Goal: Answer question/provide support: Share knowledge or assist other users

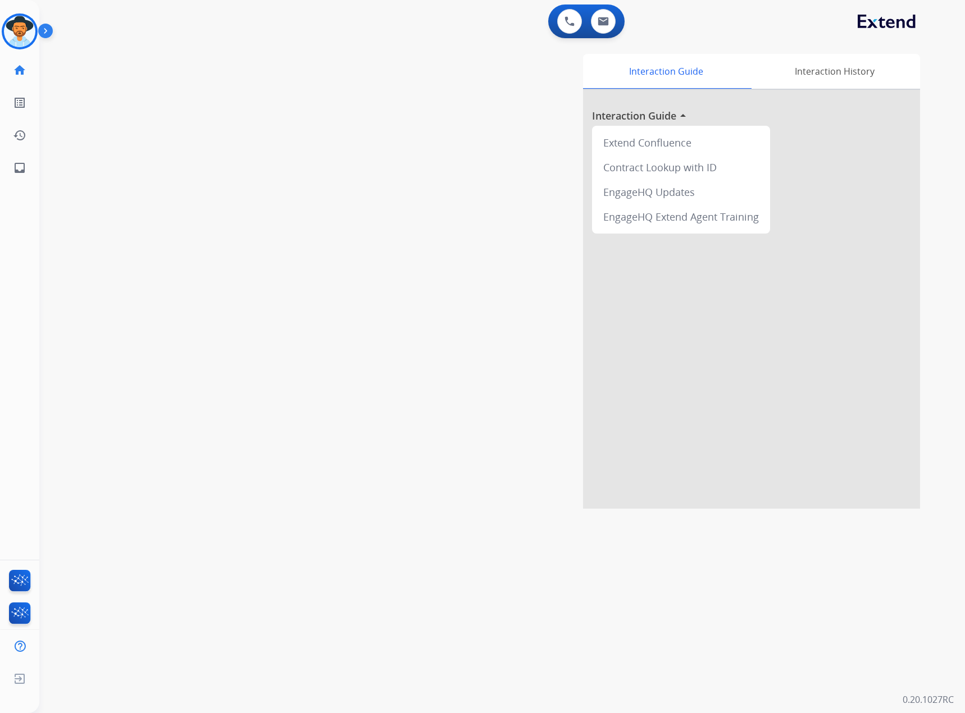
click at [43, 30] on img at bounding box center [47, 32] width 19 height 21
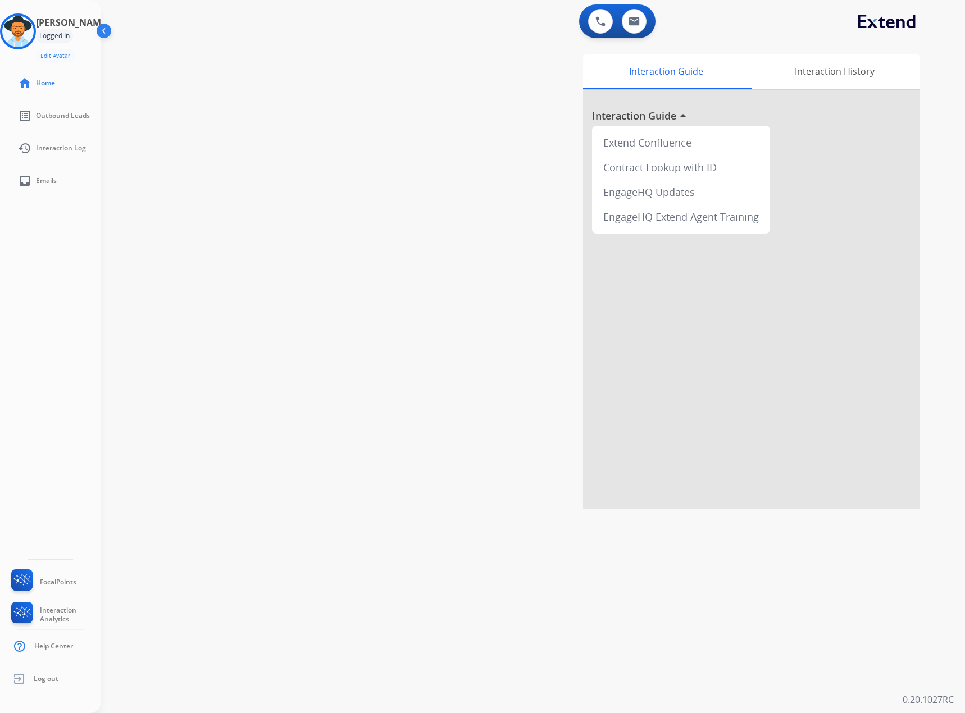
click at [70, 32] on div "Logged In" at bounding box center [54, 35] width 37 height 13
click at [26, 30] on img at bounding box center [17, 31] width 31 height 31
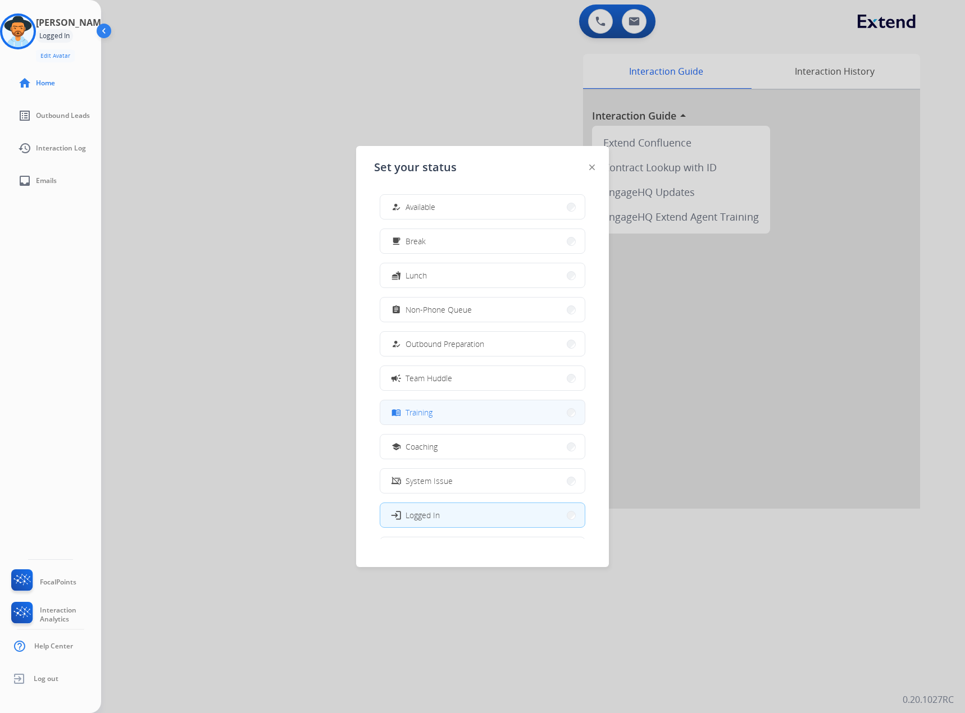
click at [458, 408] on button "menu_book Training" at bounding box center [482, 412] width 204 height 24
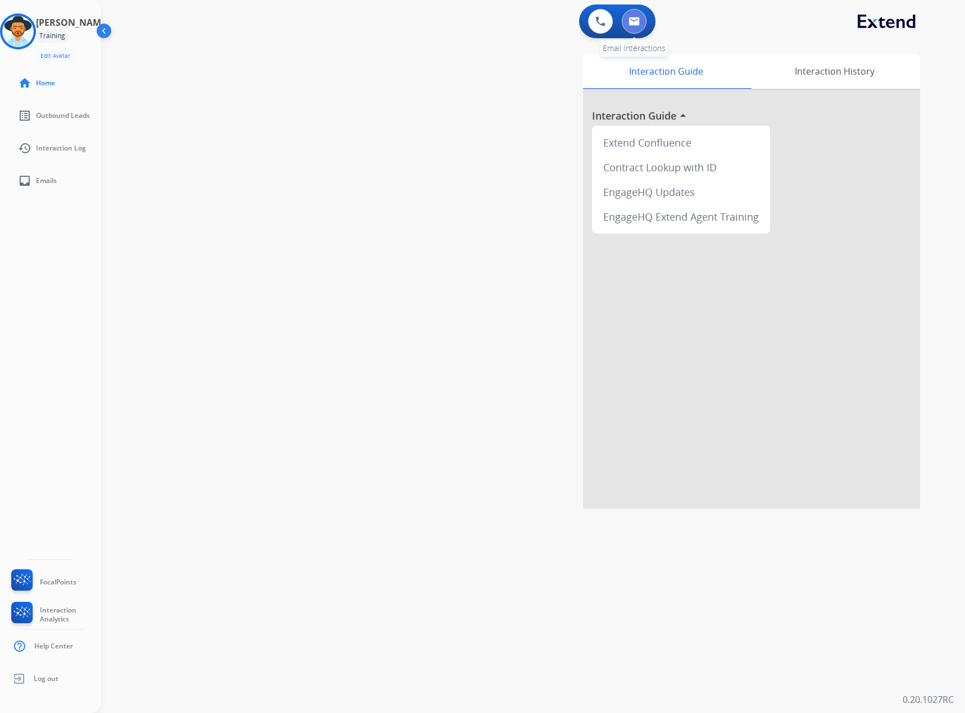
click at [642, 20] on button at bounding box center [634, 21] width 25 height 25
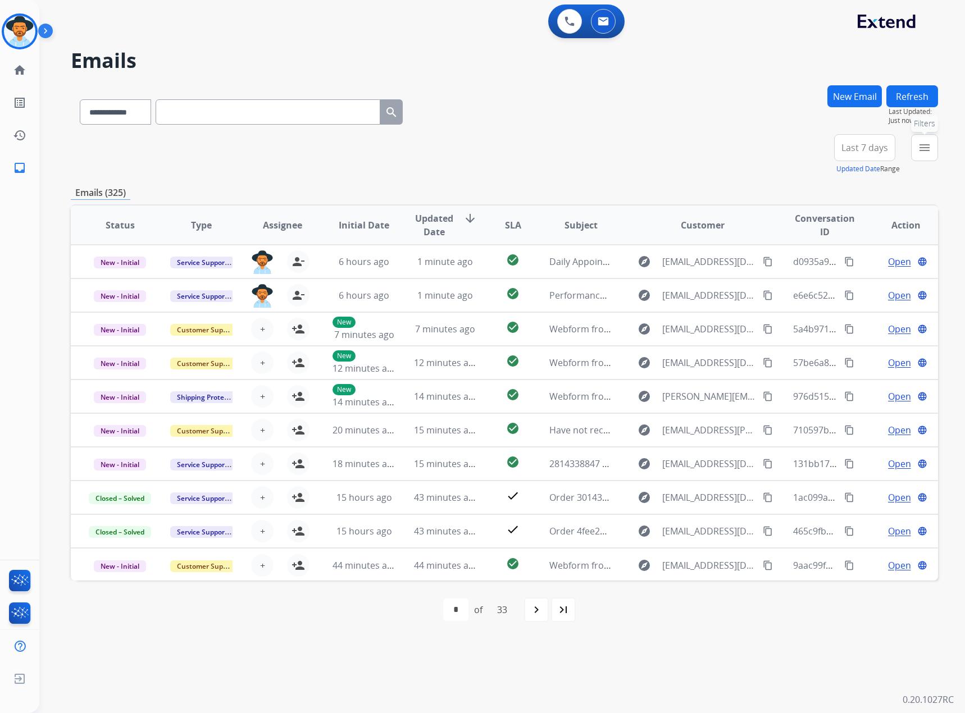
click at [925, 144] on mat-icon "menu" at bounding box center [924, 147] width 13 height 13
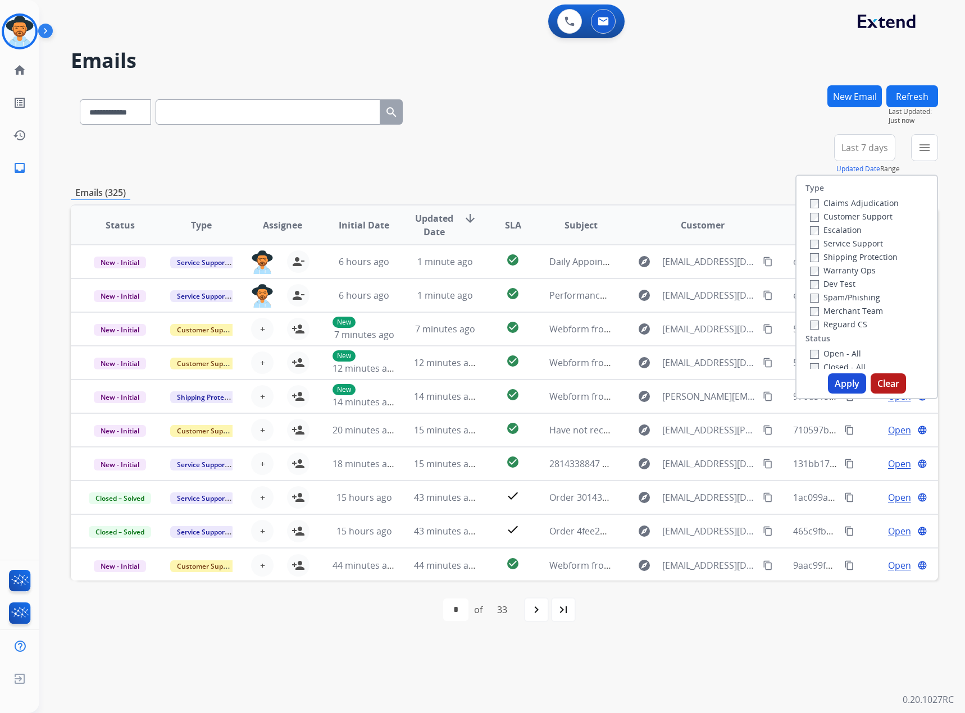
click at [824, 243] on label "Service Support" at bounding box center [846, 243] width 73 height 11
click at [820, 209] on label "New - Initial" at bounding box center [839, 212] width 59 height 11
click at [822, 226] on label "New - Reply" at bounding box center [839, 225] width 58 height 11
click at [836, 387] on button "Apply" at bounding box center [847, 383] width 38 height 20
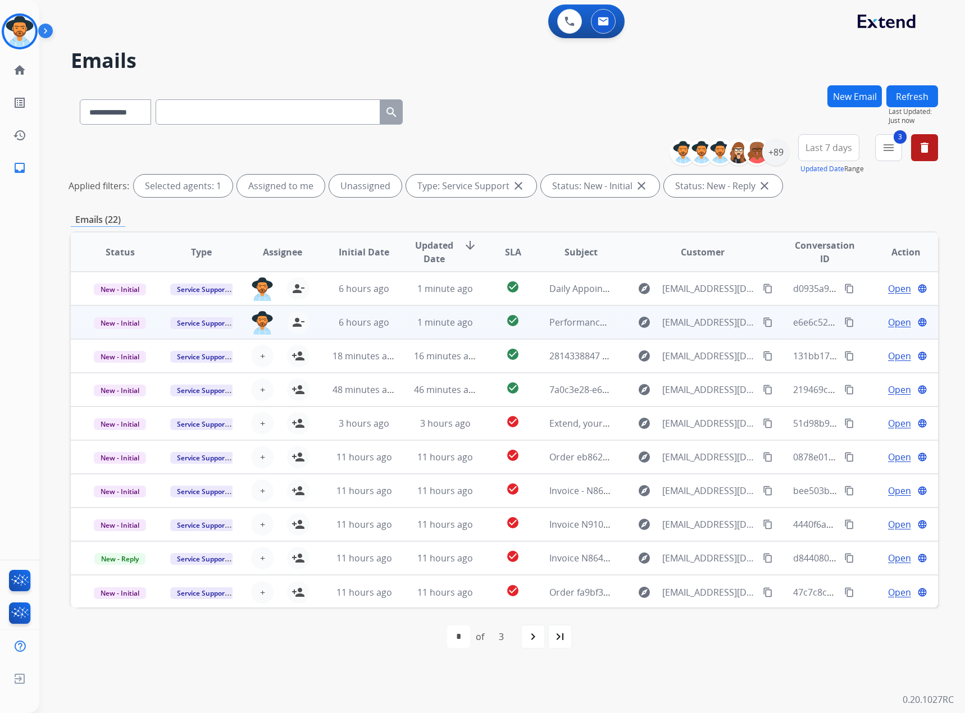
click at [892, 323] on span "Open" at bounding box center [899, 322] width 23 height 13
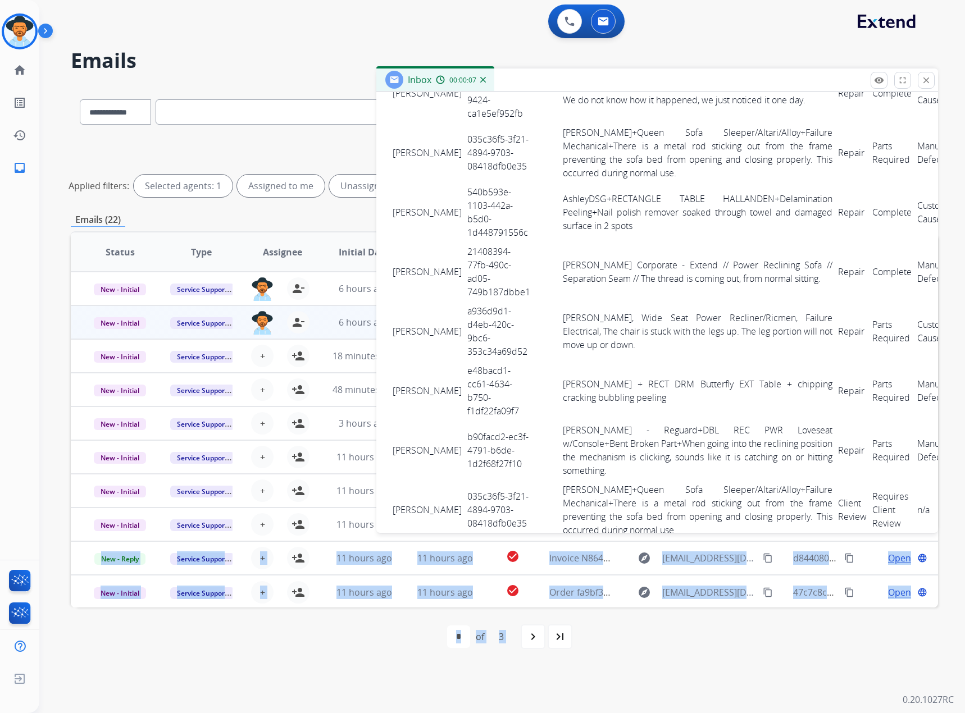
scroll to position [1183, 0]
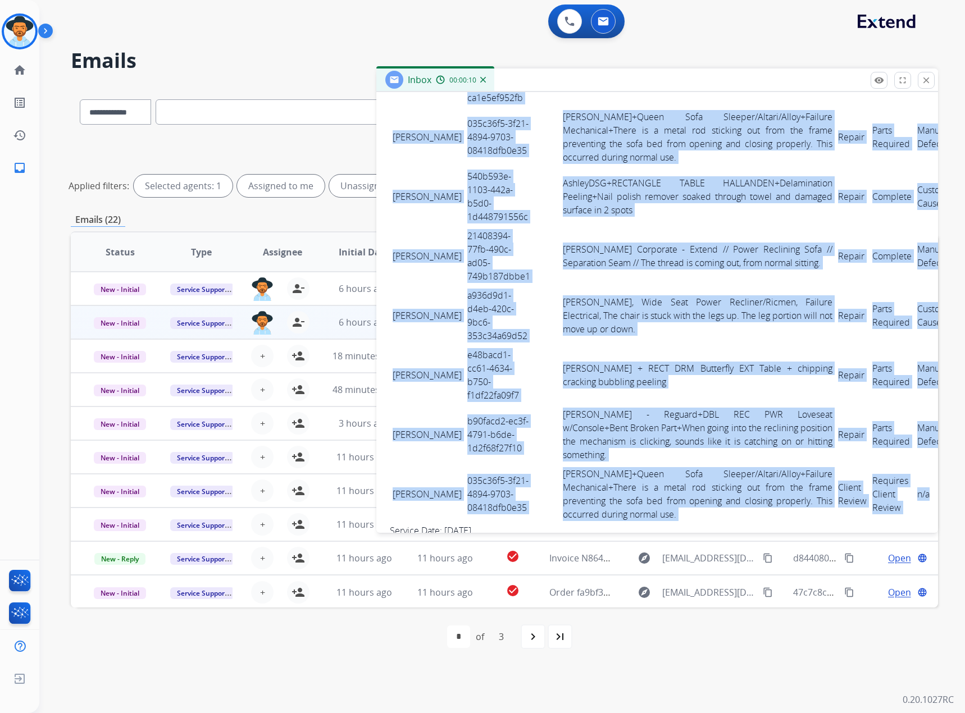
drag, startPoint x: 390, startPoint y: 360, endPoint x: 888, endPoint y: 339, distance: 498.0
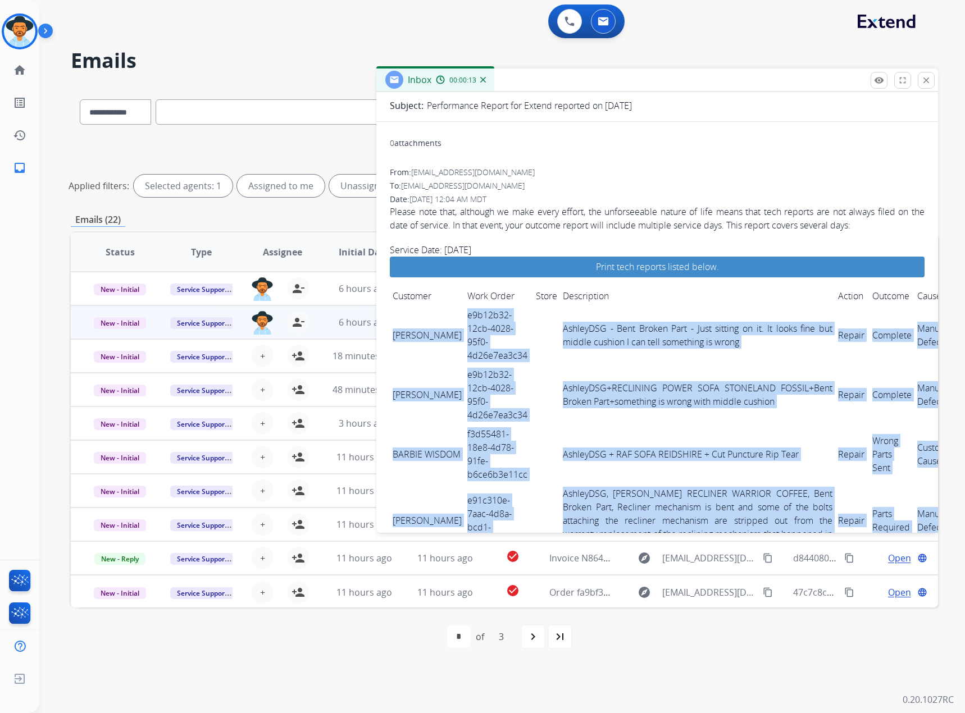
scroll to position [0, 0]
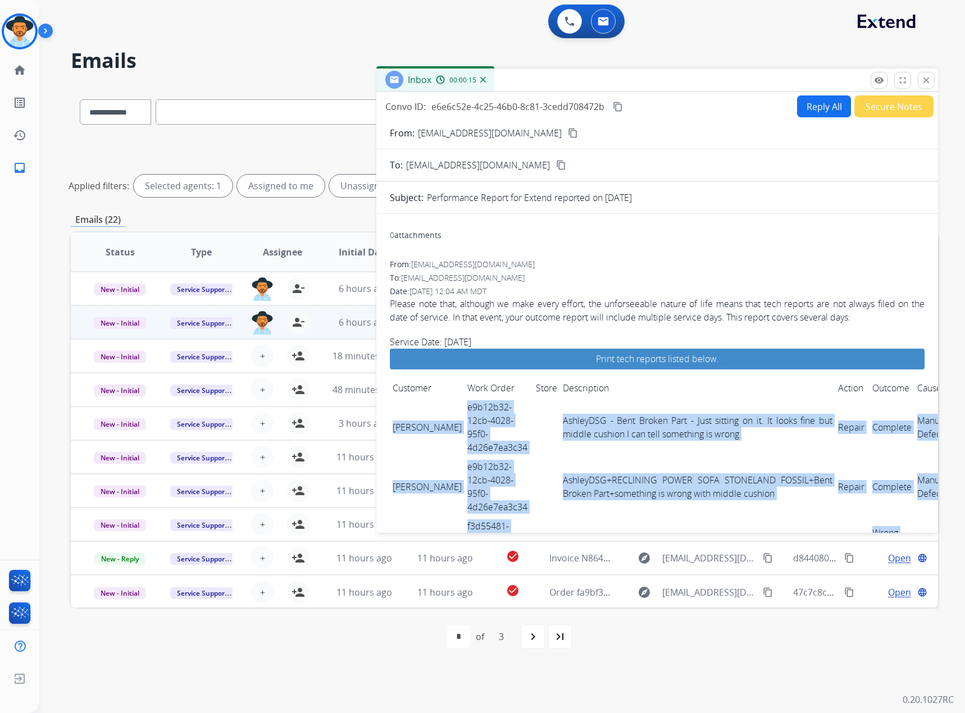
copy tbody "[PERSON_NAME] e9b12b32-12cb-4028-95f0-4d26e7ea3c34 AshleyDSG - Bent Broken Part…"
click at [619, 100] on div "Convo ID: e6e6c52e-4c25-46b0-8c81-3cedd708472b content_copy" at bounding box center [504, 106] width 239 height 13
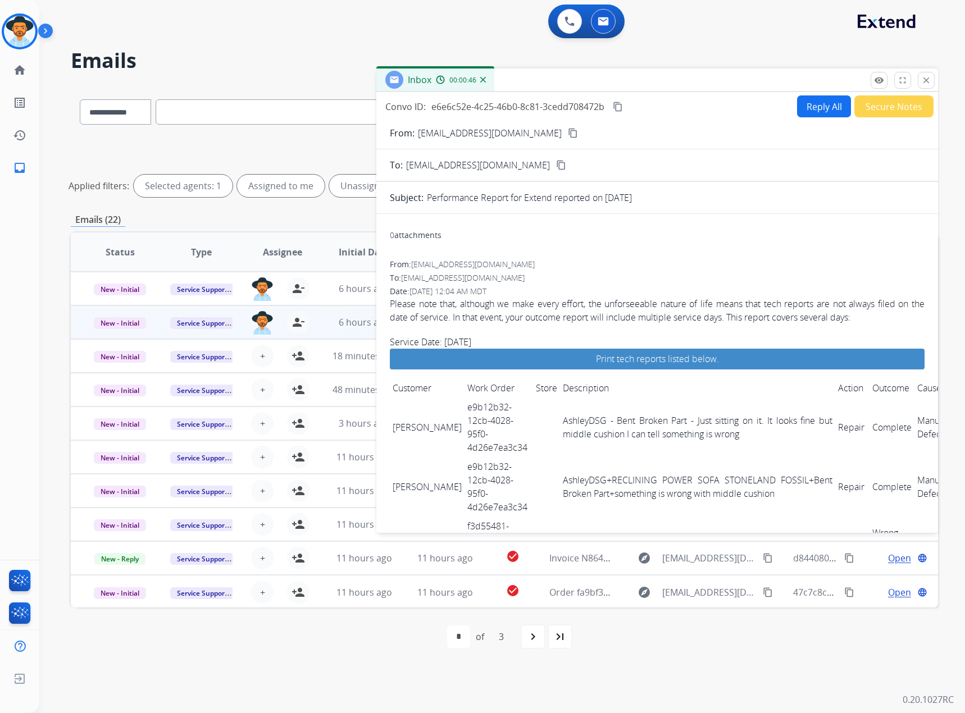
click at [557, 107] on span "e6e6c52e-4c25-46b0-8c81-3cedd708472b" at bounding box center [517, 107] width 173 height 12
click at [557, 106] on span "e6e6c52e-4c25-46b0-8c81-3cedd708472b" at bounding box center [517, 107] width 173 height 12
copy div "e6e6c52e-4c25-46b0-8c81-3cedd708472b content_copy"
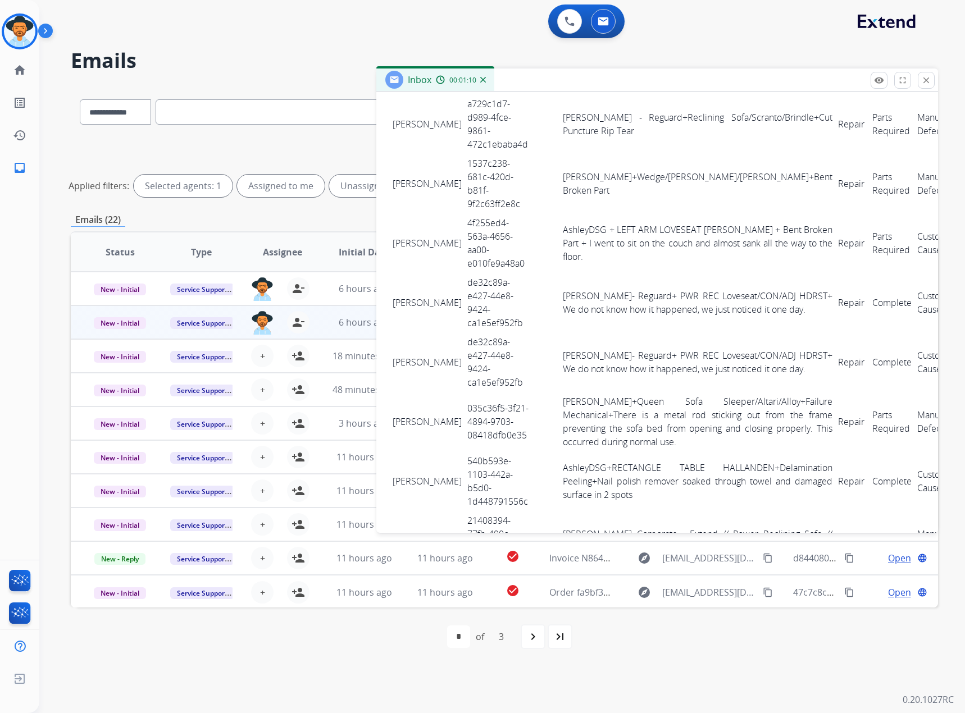
scroll to position [1183, 0]
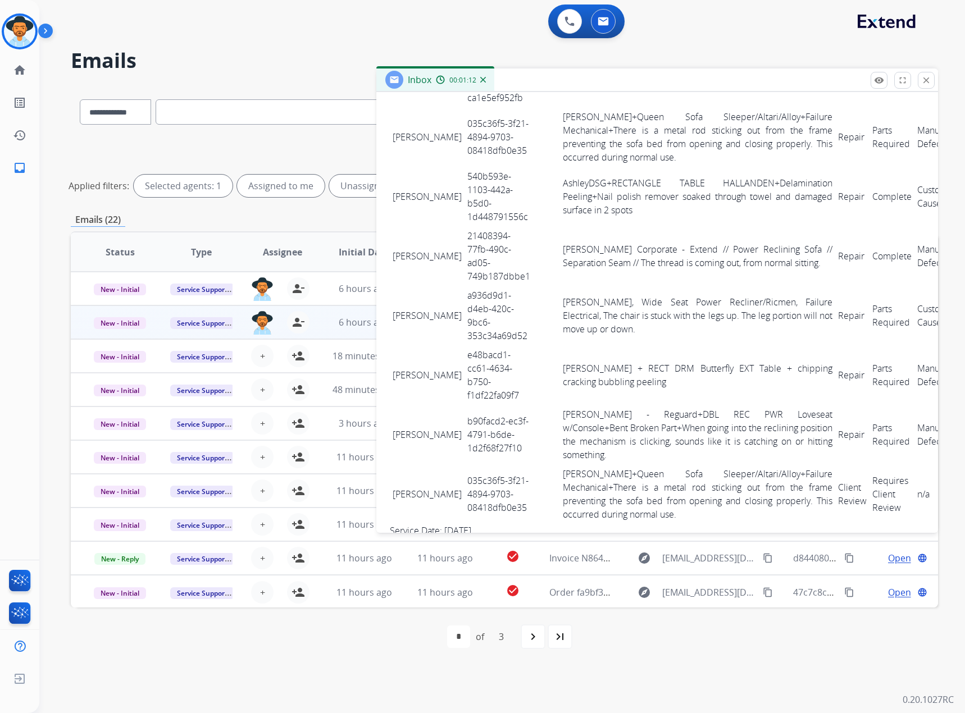
click at [392, 567] on td "Customer" at bounding box center [427, 576] width 75 height 19
drag, startPoint x: 393, startPoint y: 425, endPoint x: 895, endPoint y: 451, distance: 502.8
click at [894, 586] on tr "[PERSON_NAME] 7fc73aa5-23a7-4842-aaf6-b62030d3c28b [PERSON_NAME], PWR REC Sofa …" at bounding box center [657, 609] width 535 height 46
copy tr "[PERSON_NAME] 7fc73aa5-23a7-4842-aaf6-b62030d3c28b [PERSON_NAME], PWR REC Sofa …"
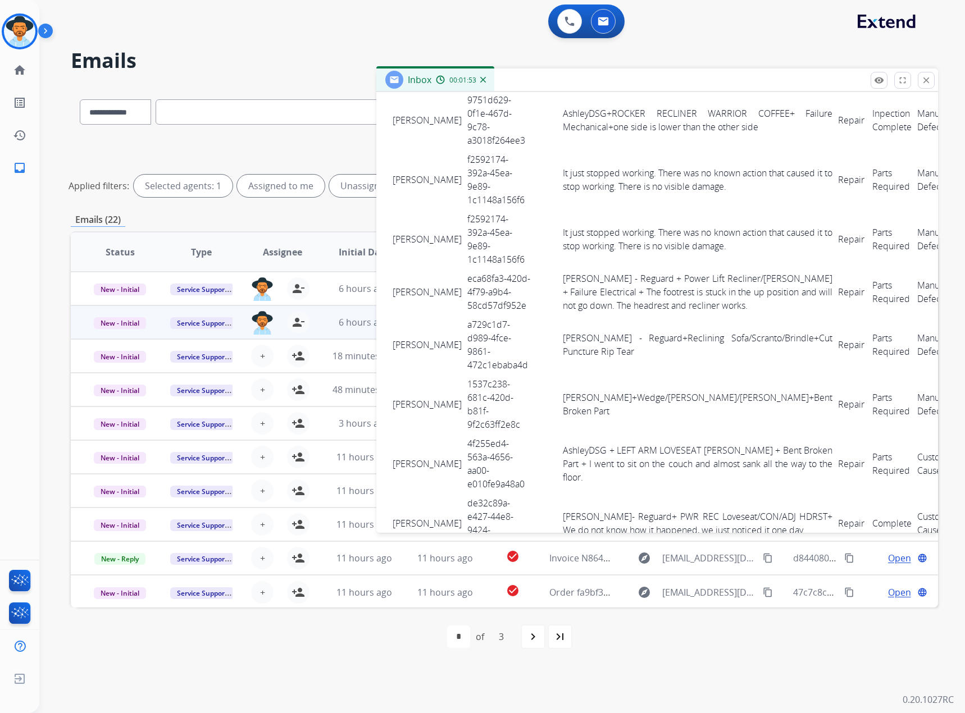
scroll to position [341, 0]
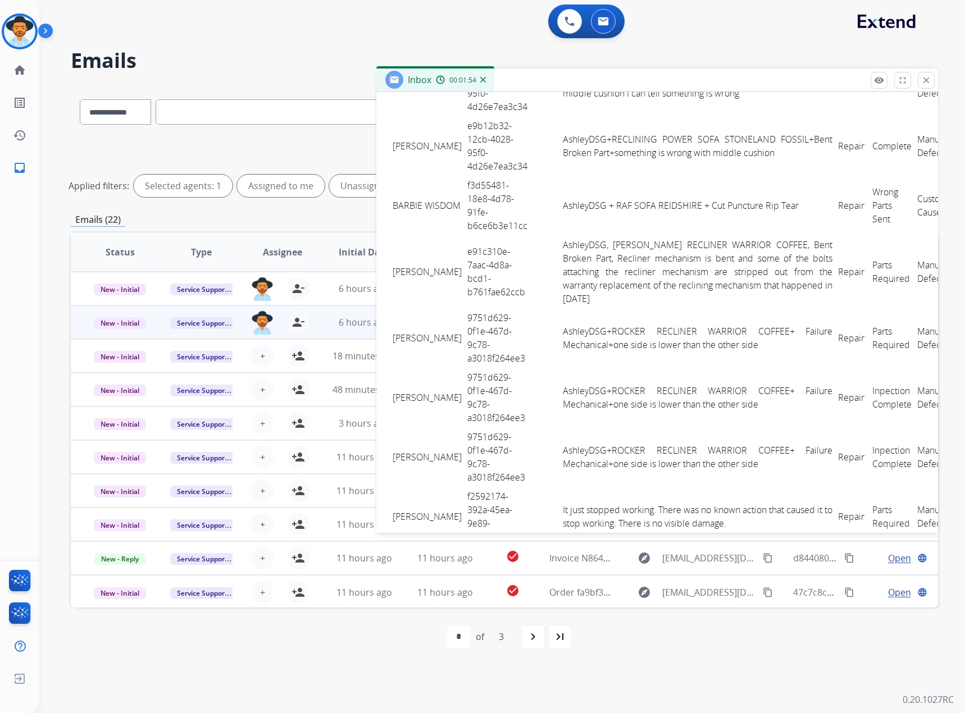
click at [926, 79] on mat-icon "close" at bounding box center [926, 80] width 10 height 10
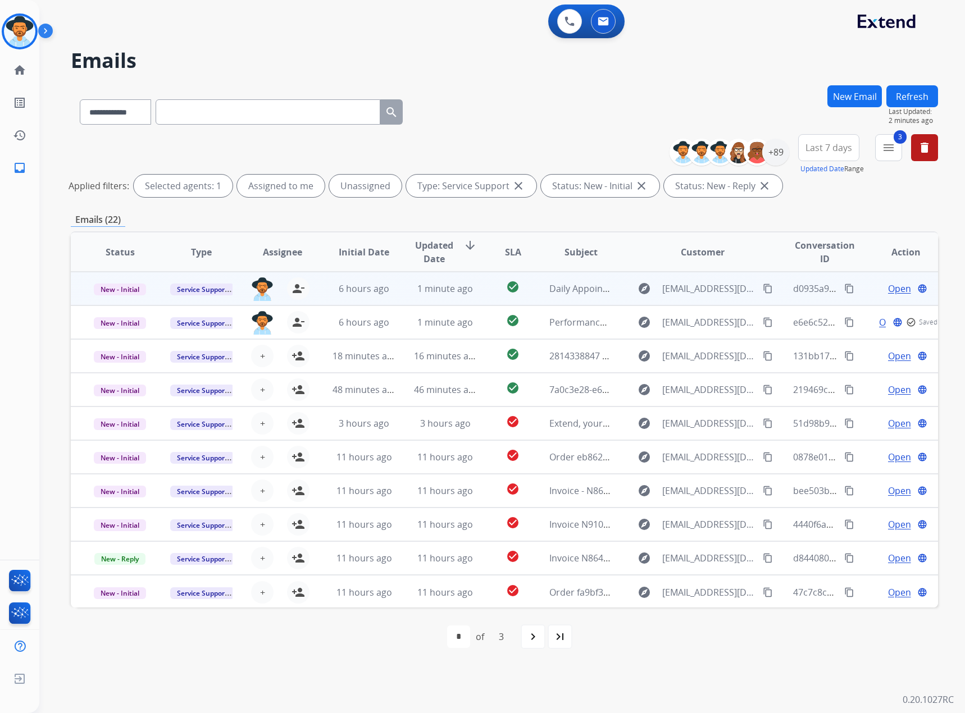
click at [888, 291] on span "Open" at bounding box center [899, 288] width 23 height 13
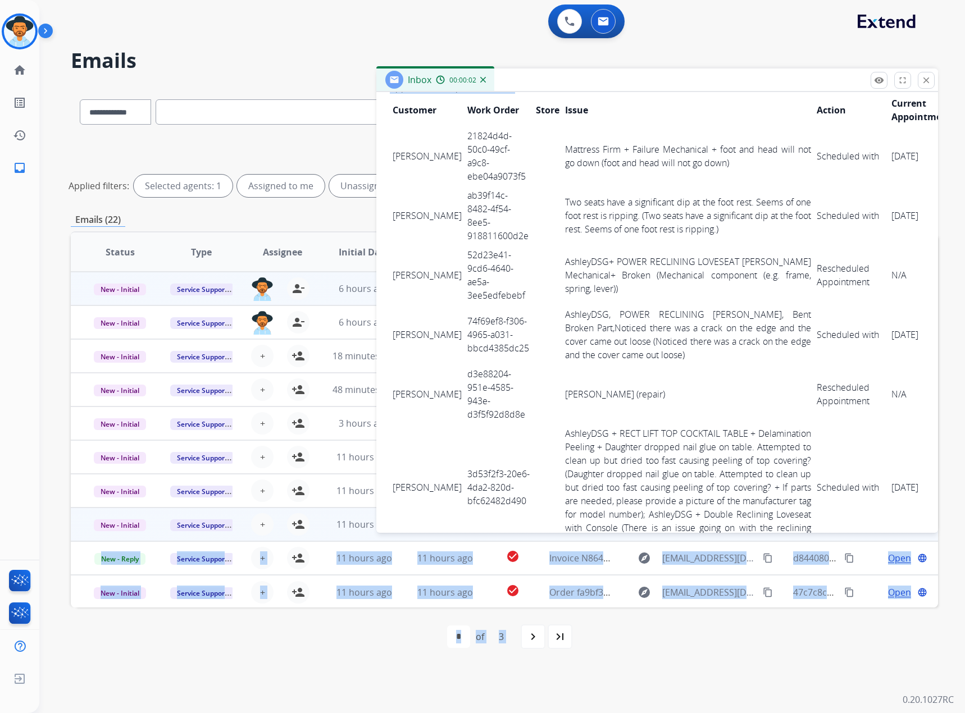
scroll to position [400, 0]
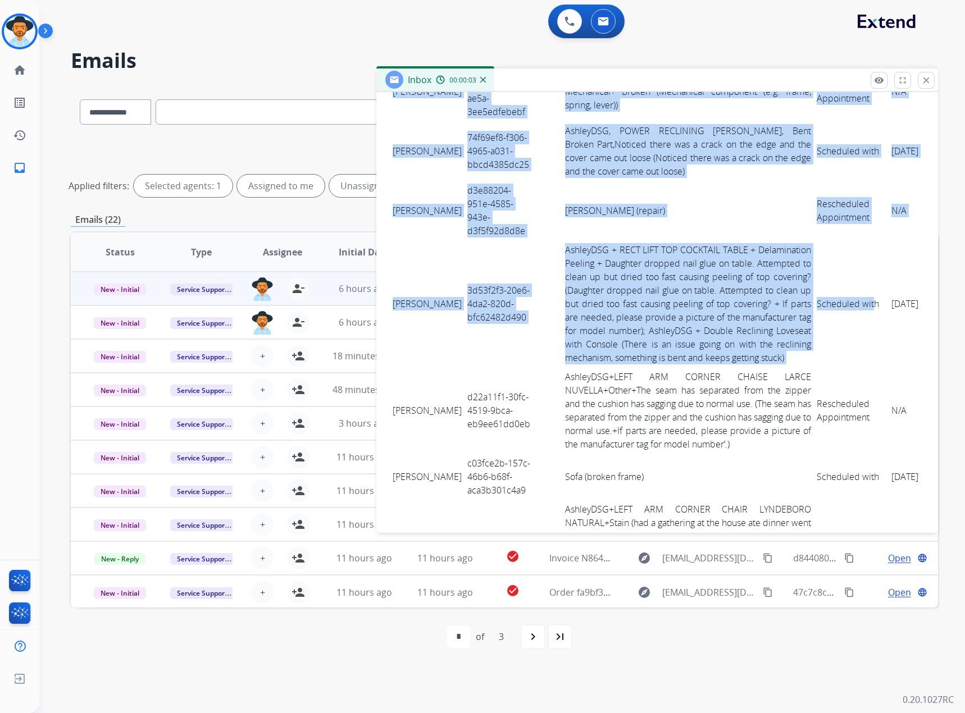
drag, startPoint x: 386, startPoint y: 373, endPoint x: 754, endPoint y: 390, distance: 368.3
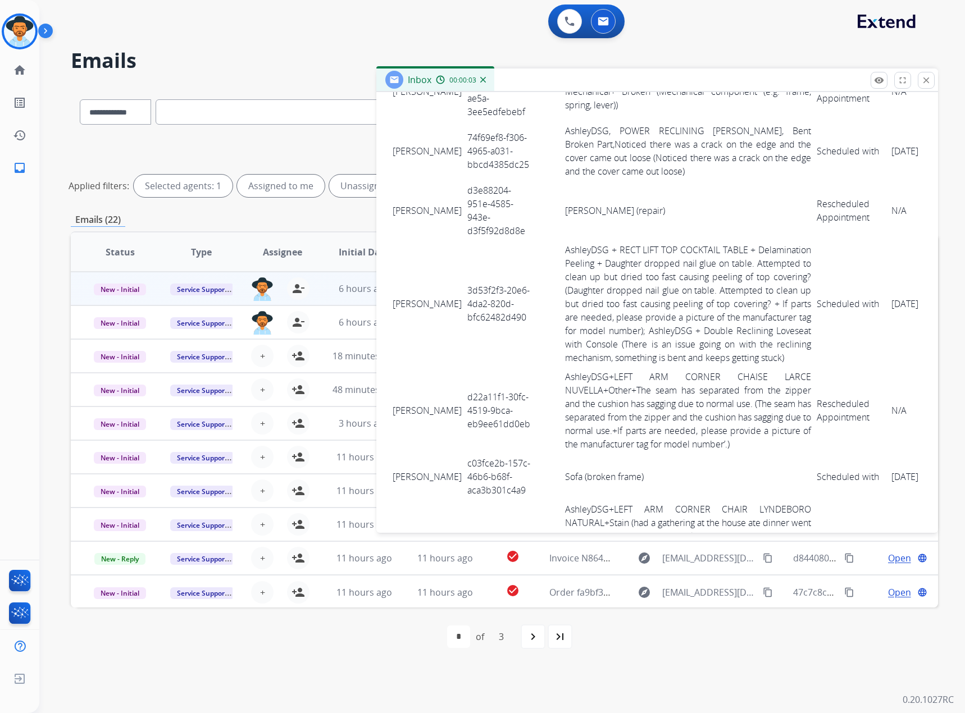
click at [814, 367] on td "Scheduled with" at bounding box center [851, 303] width 75 height 127
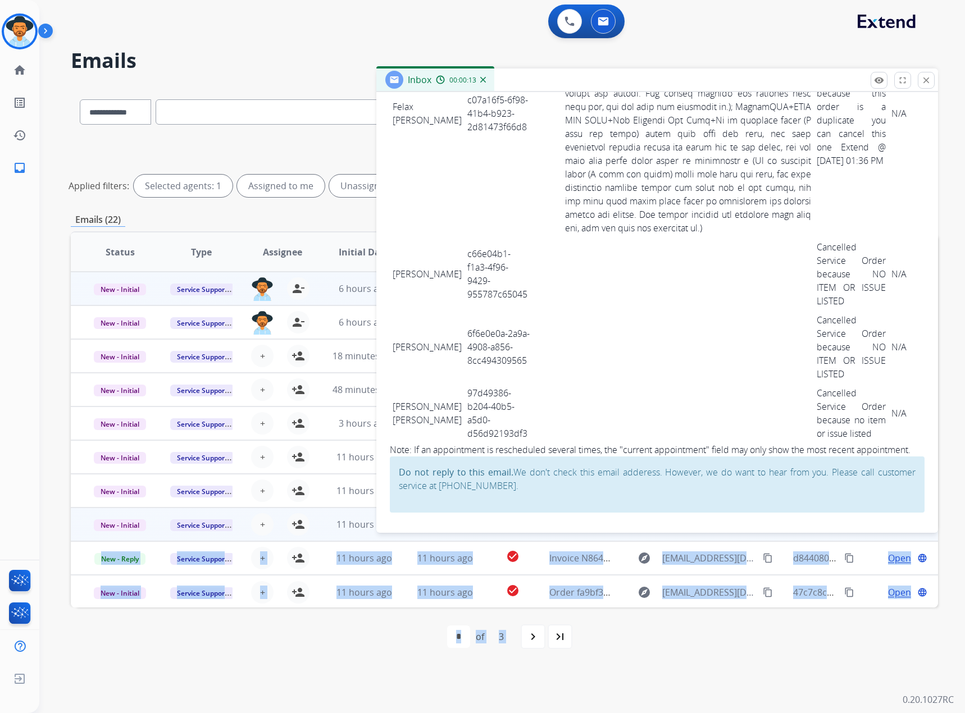
scroll to position [7459, 0]
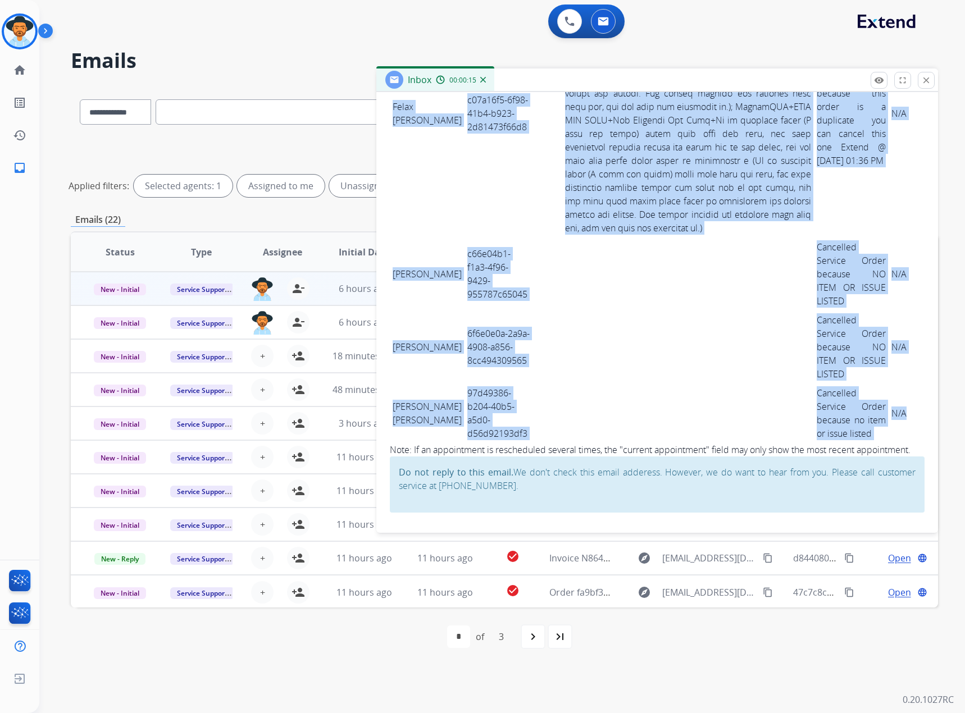
drag, startPoint x: 394, startPoint y: 362, endPoint x: 845, endPoint y: 423, distance: 455.0
copy tbody "[PERSON_NAME] 21824d4d-50c0-49cf-a9c8-ebe04a9073f5 Mattress Firm + Failure Mech…"
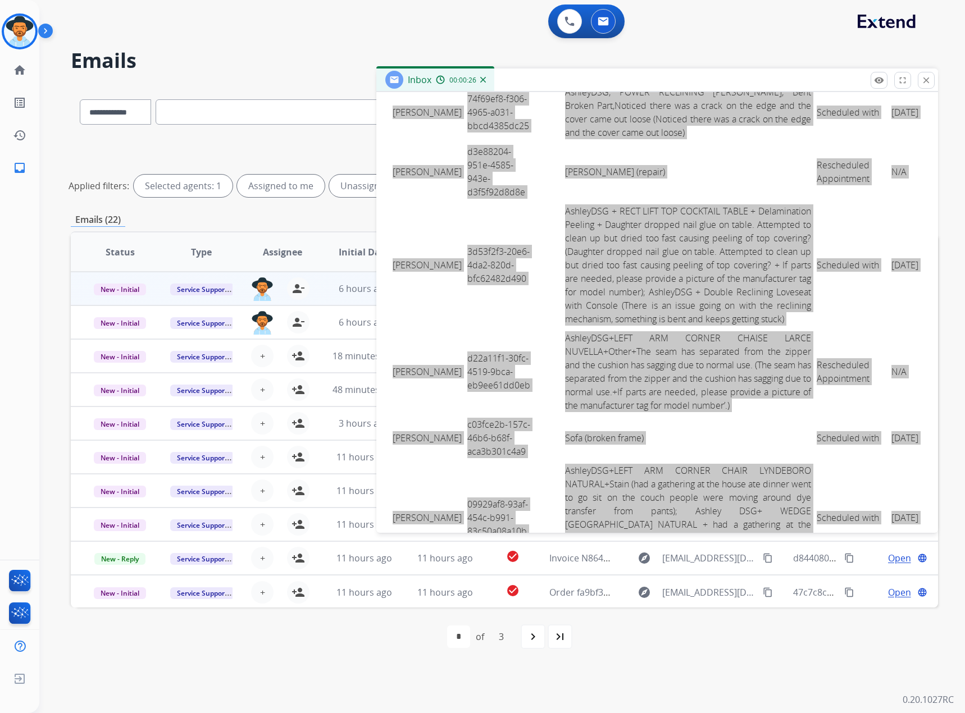
scroll to position [0, 0]
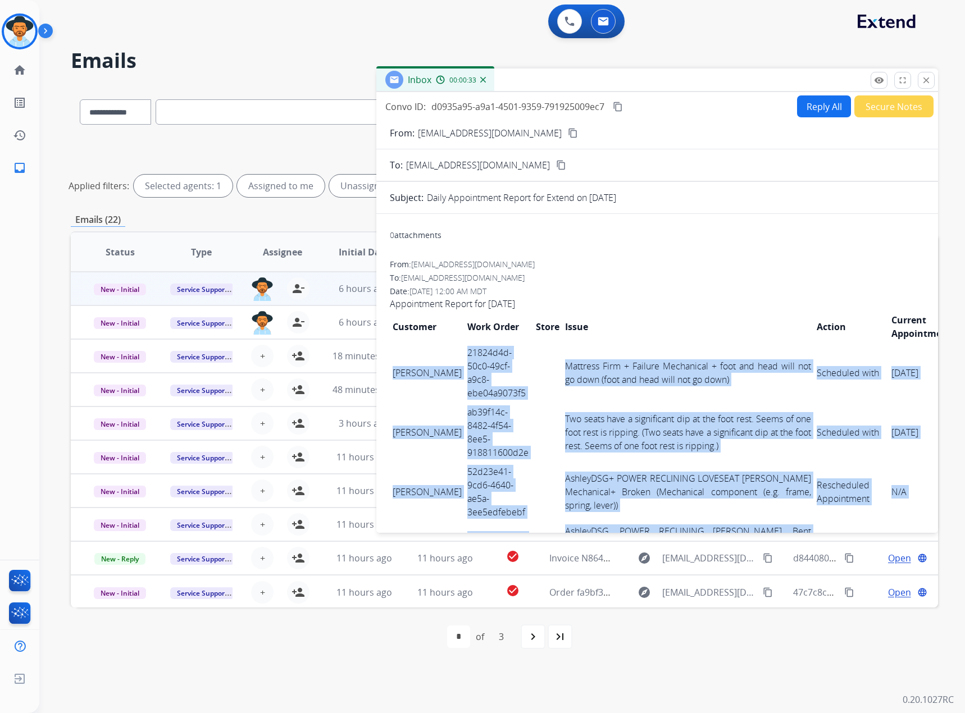
click at [622, 102] on mat-icon "content_copy" at bounding box center [618, 107] width 10 height 10
click at [927, 80] on mat-icon "close" at bounding box center [926, 80] width 10 height 10
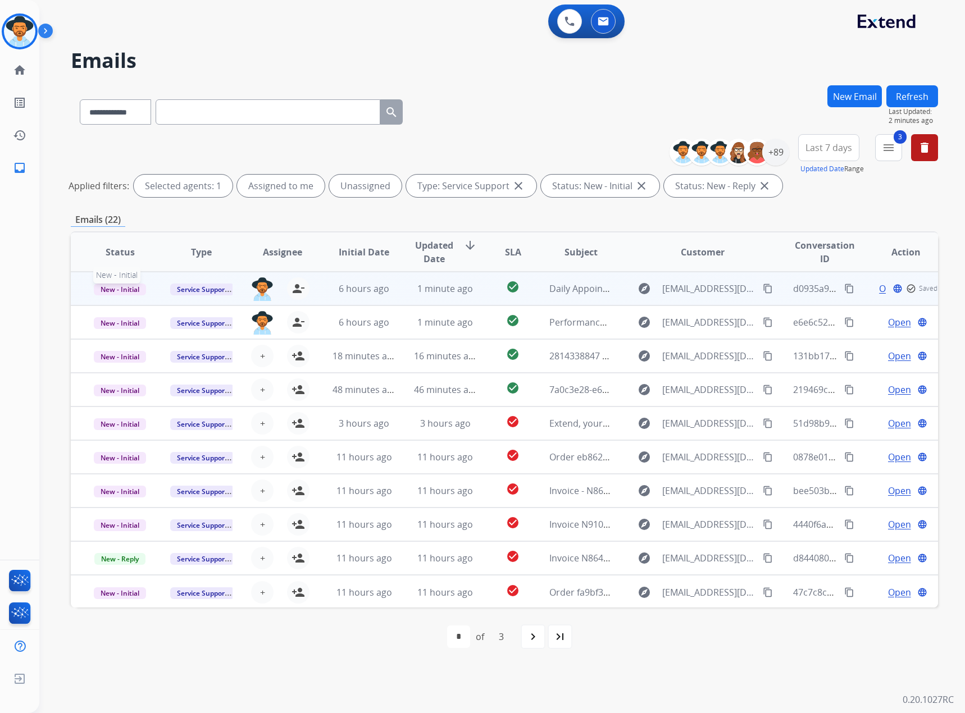
click at [117, 284] on span "New - Initial" at bounding box center [120, 290] width 52 height 12
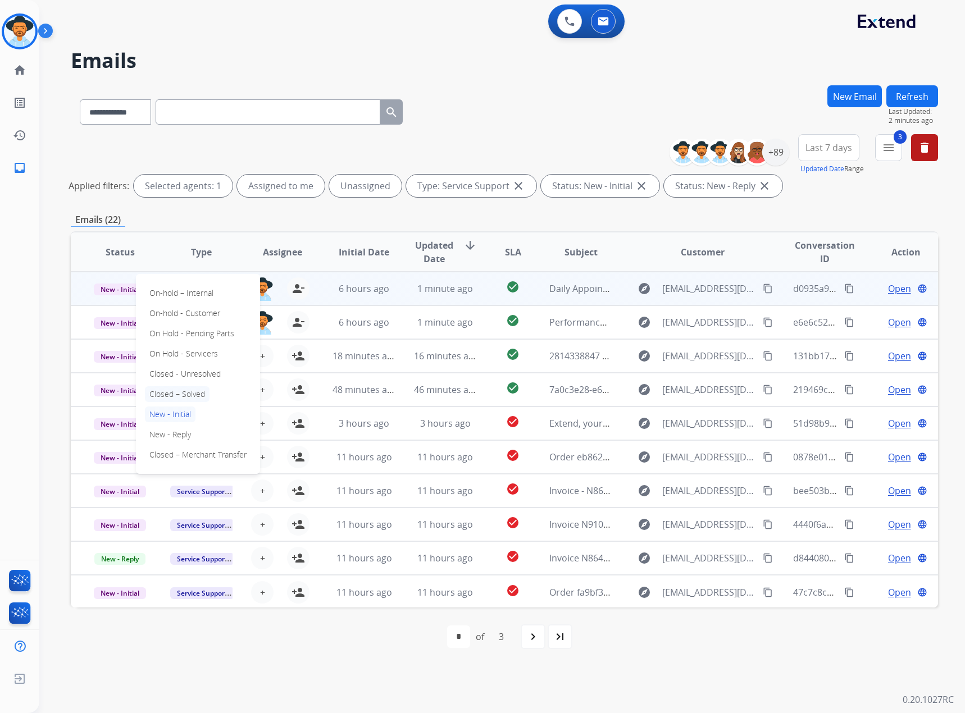
click at [183, 396] on p "Closed – Solved" at bounding box center [177, 394] width 65 height 16
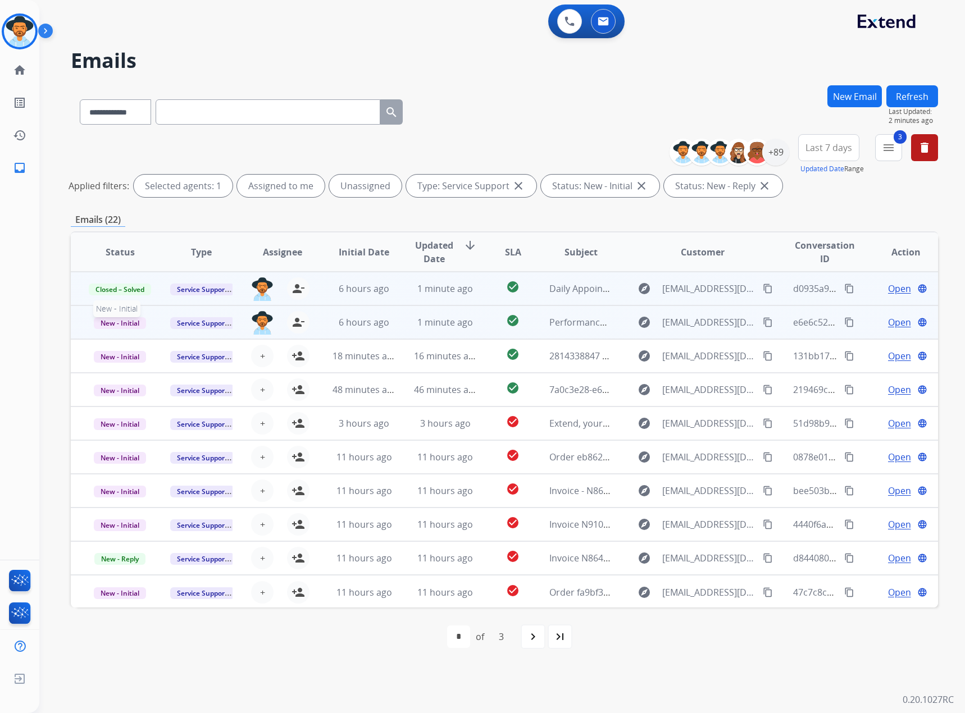
click at [131, 327] on span "New - Initial" at bounding box center [120, 323] width 52 height 12
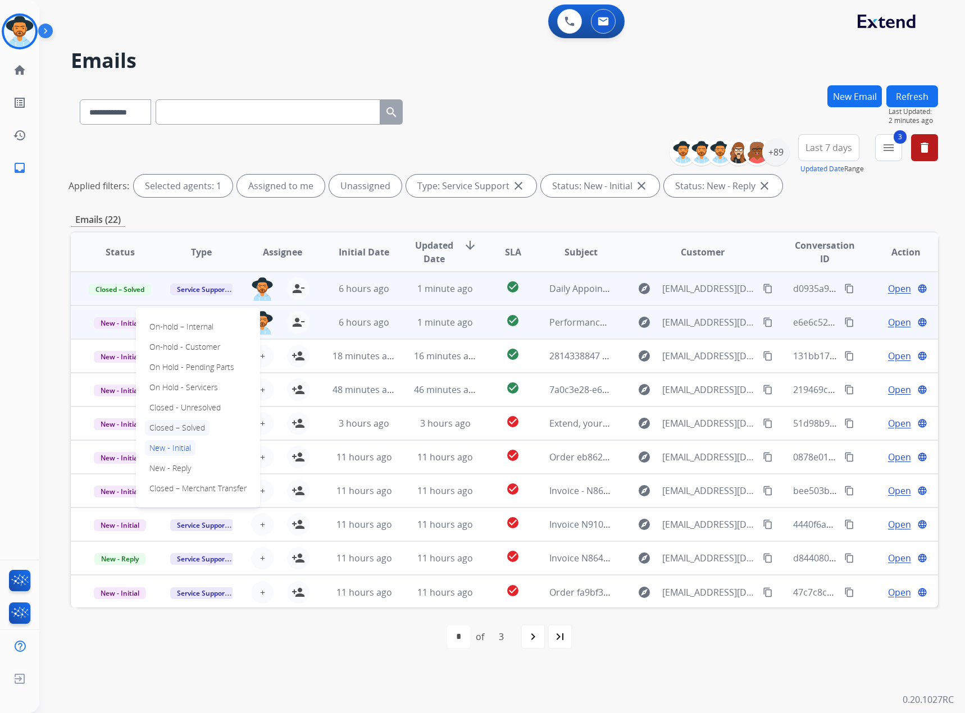
click at [178, 433] on p "Closed – Solved" at bounding box center [177, 428] width 65 height 16
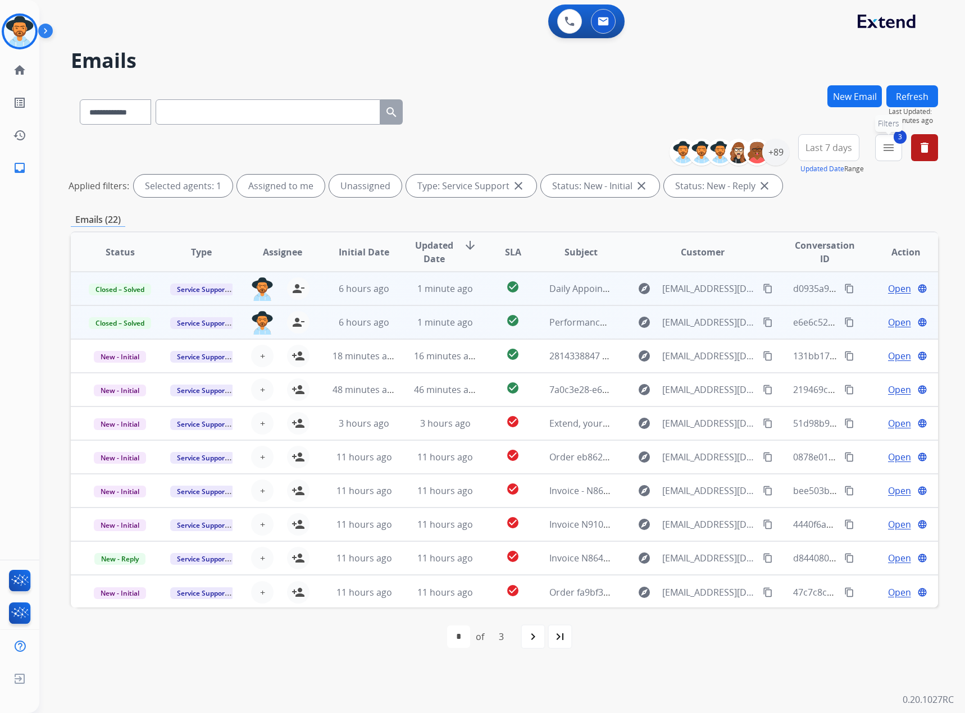
click at [882, 149] on mat-icon "menu" at bounding box center [888, 147] width 13 height 13
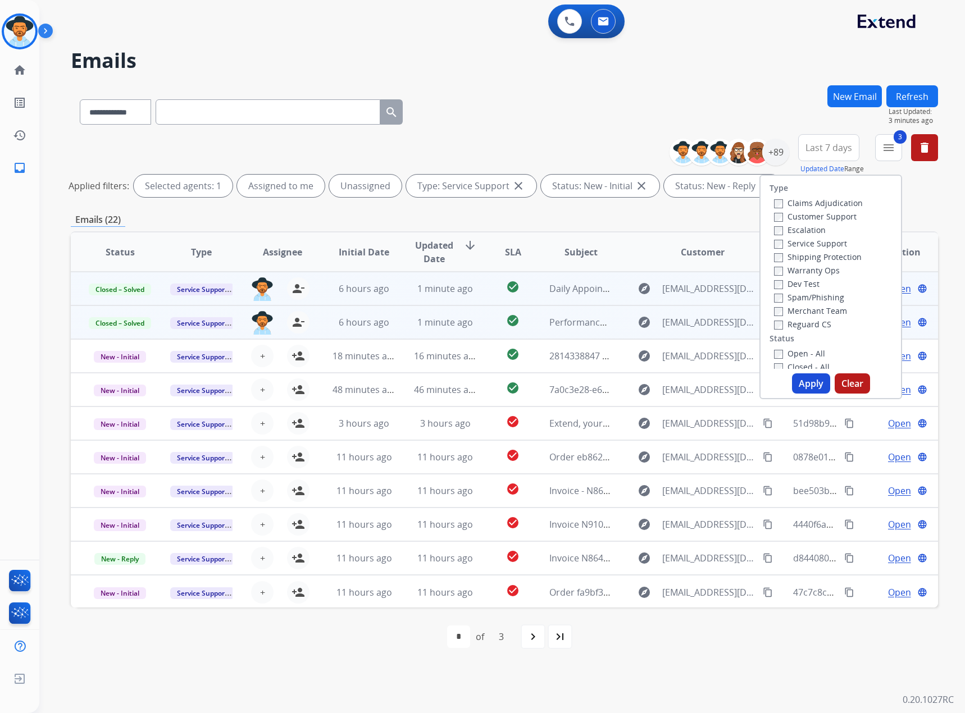
click at [812, 385] on button "Apply" at bounding box center [811, 383] width 38 height 20
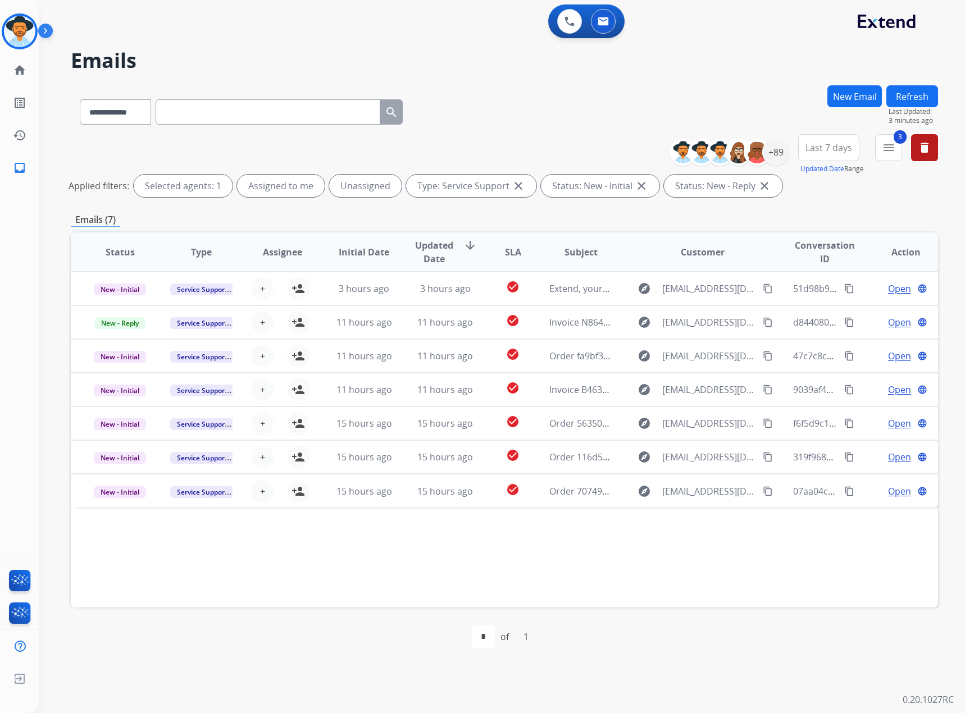
click at [835, 150] on span "Last 7 days" at bounding box center [828, 147] width 47 height 4
click at [772, 151] on div "+89" at bounding box center [775, 152] width 27 height 27
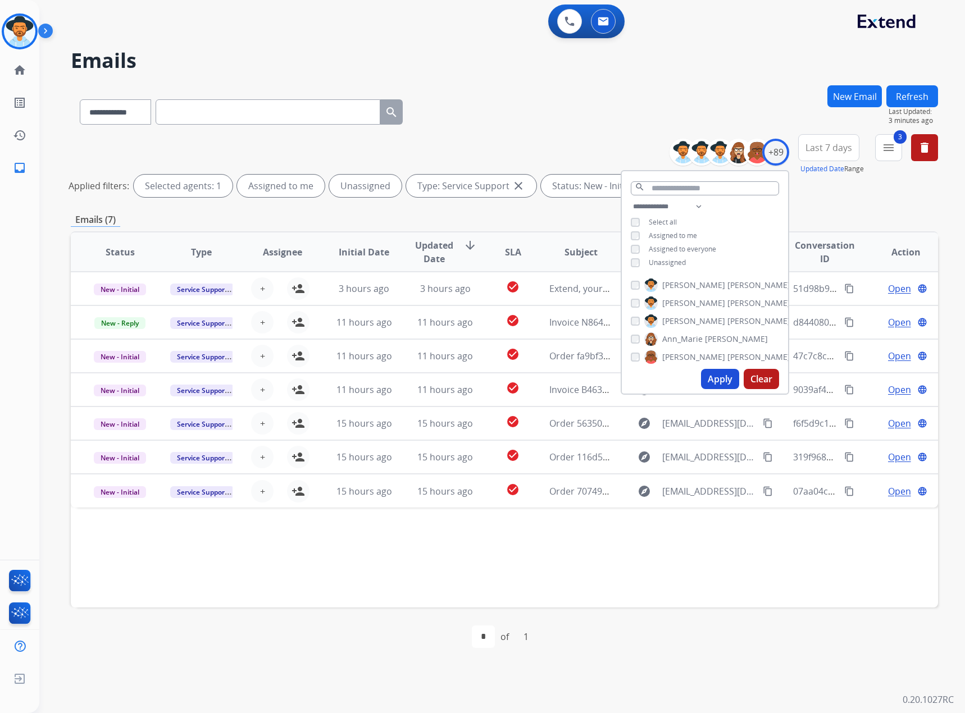
click at [654, 259] on span "Unassigned" at bounding box center [667, 263] width 37 height 10
click at [722, 376] on button "Apply" at bounding box center [720, 379] width 38 height 20
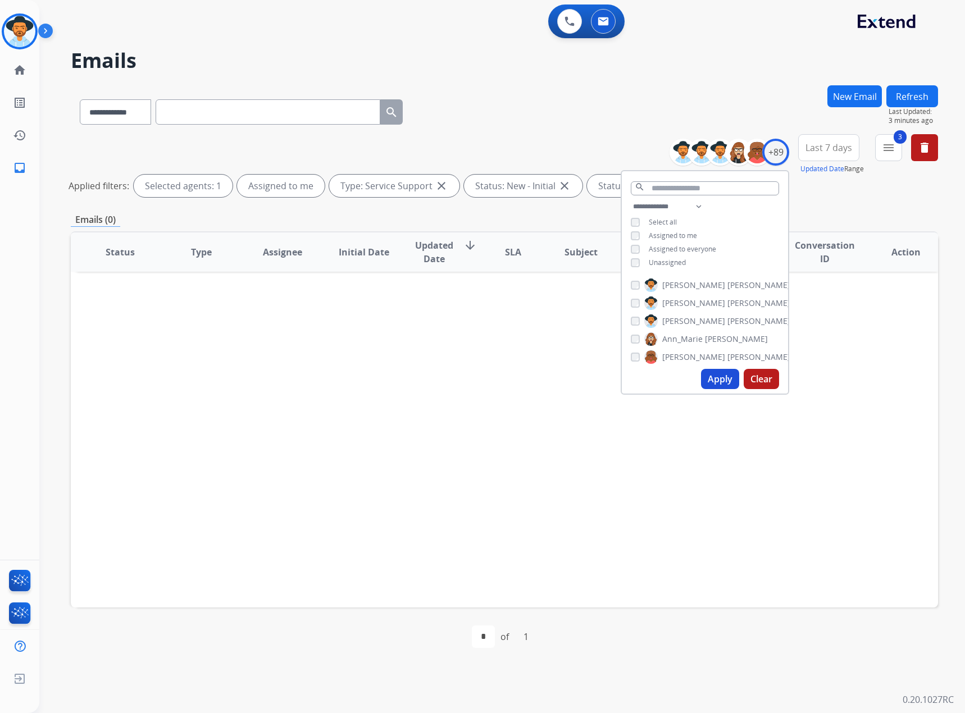
click at [765, 382] on button "Clear" at bounding box center [761, 379] width 35 height 20
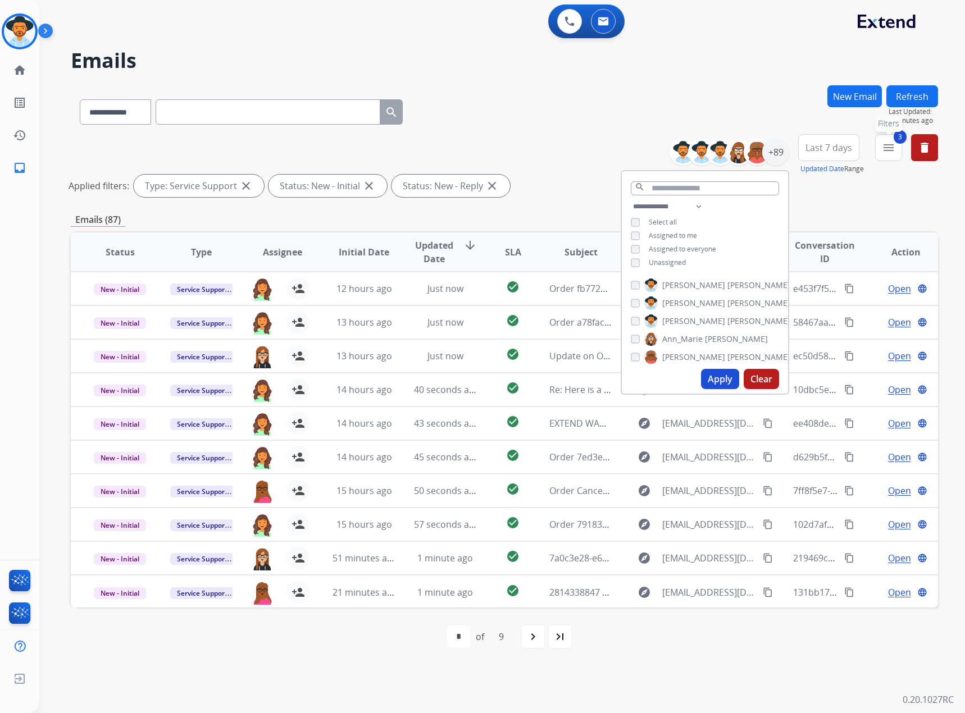
click at [892, 142] on mat-icon "menu" at bounding box center [888, 147] width 13 height 13
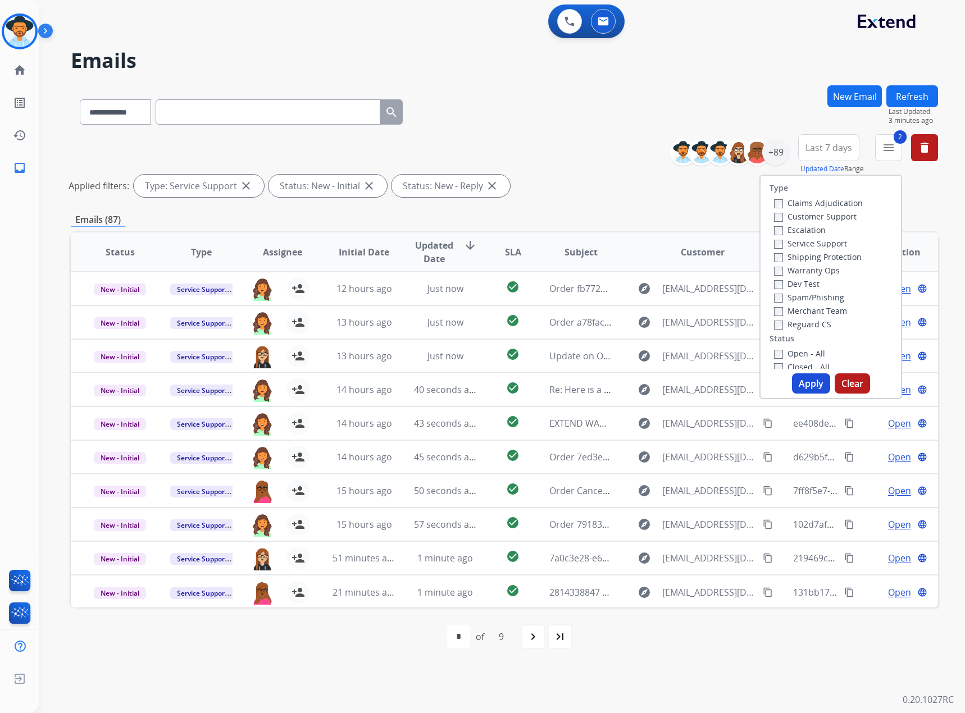
click at [810, 387] on button "Apply" at bounding box center [811, 383] width 38 height 20
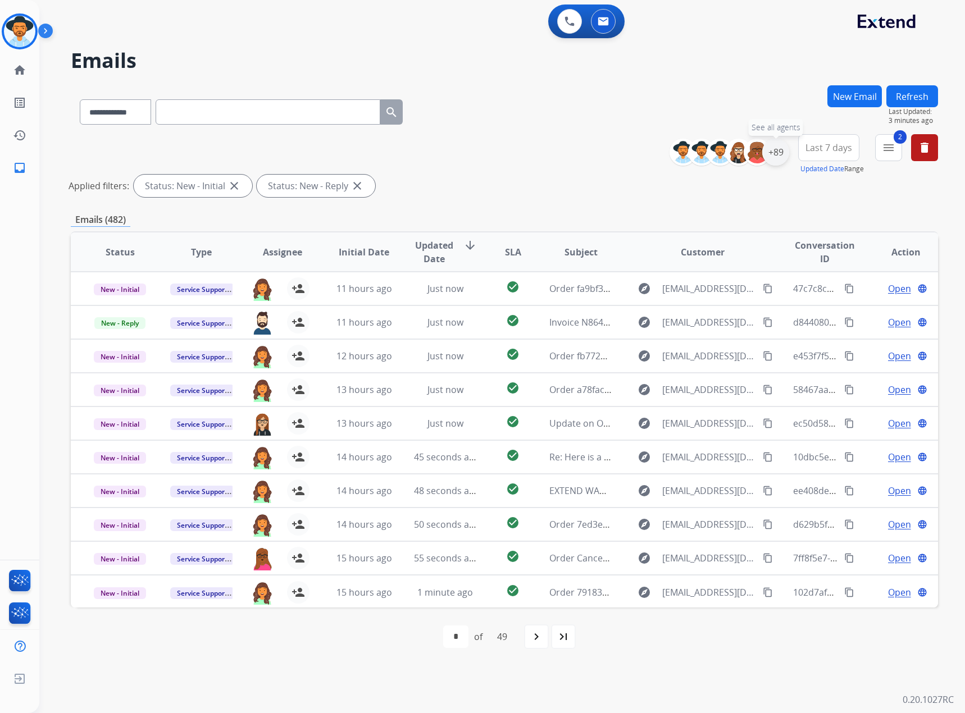
click at [779, 151] on div "+89" at bounding box center [775, 152] width 27 height 27
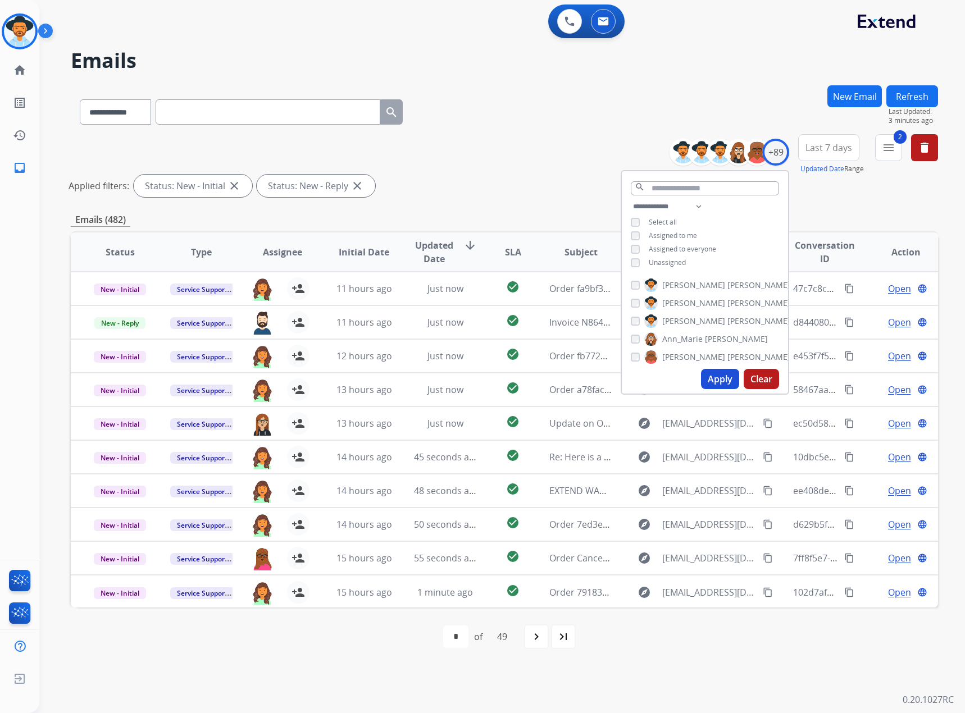
click at [665, 235] on span "Assigned to me" at bounding box center [673, 236] width 48 height 10
click at [715, 382] on button "Apply" at bounding box center [720, 379] width 38 height 20
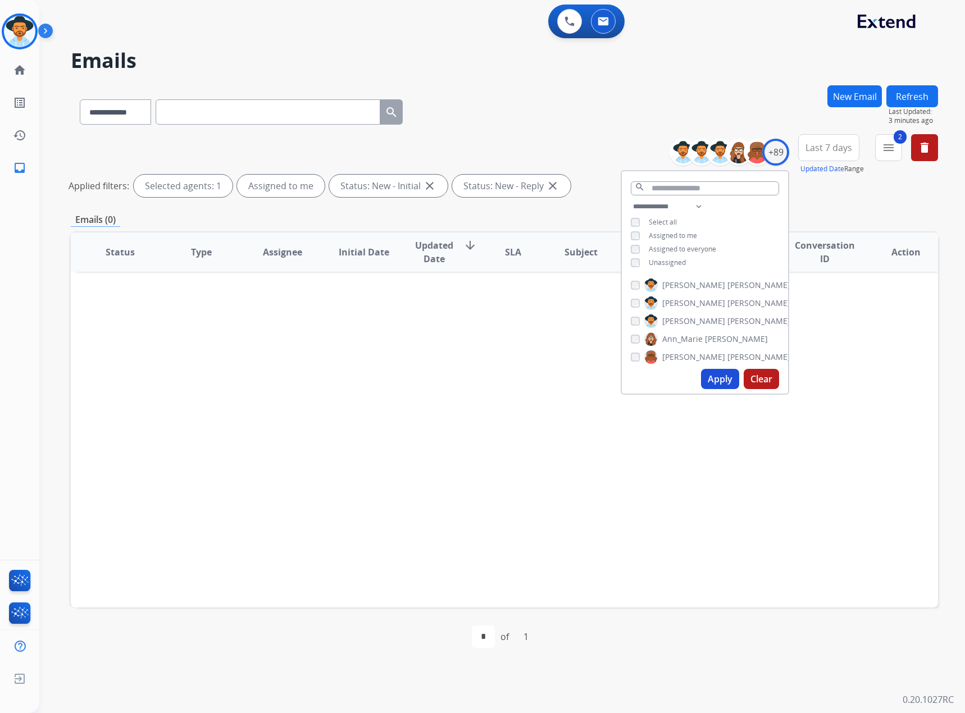
click at [764, 380] on button "Clear" at bounding box center [761, 379] width 35 height 20
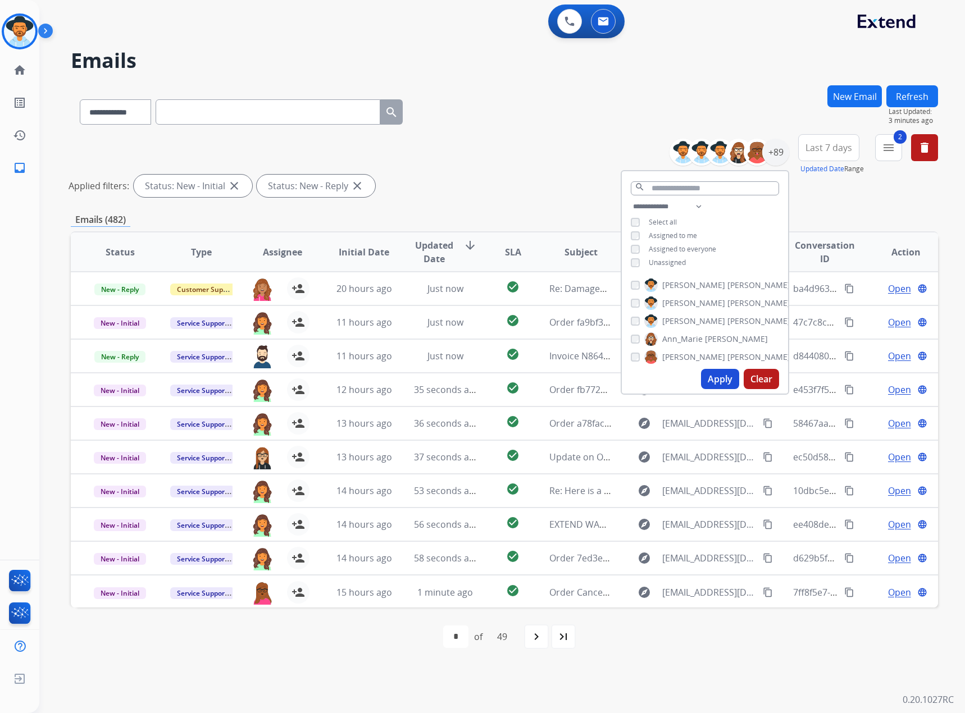
click at [664, 231] on span "Assigned to me" at bounding box center [673, 236] width 48 height 10
click at [710, 377] on button "Apply" at bounding box center [720, 379] width 38 height 20
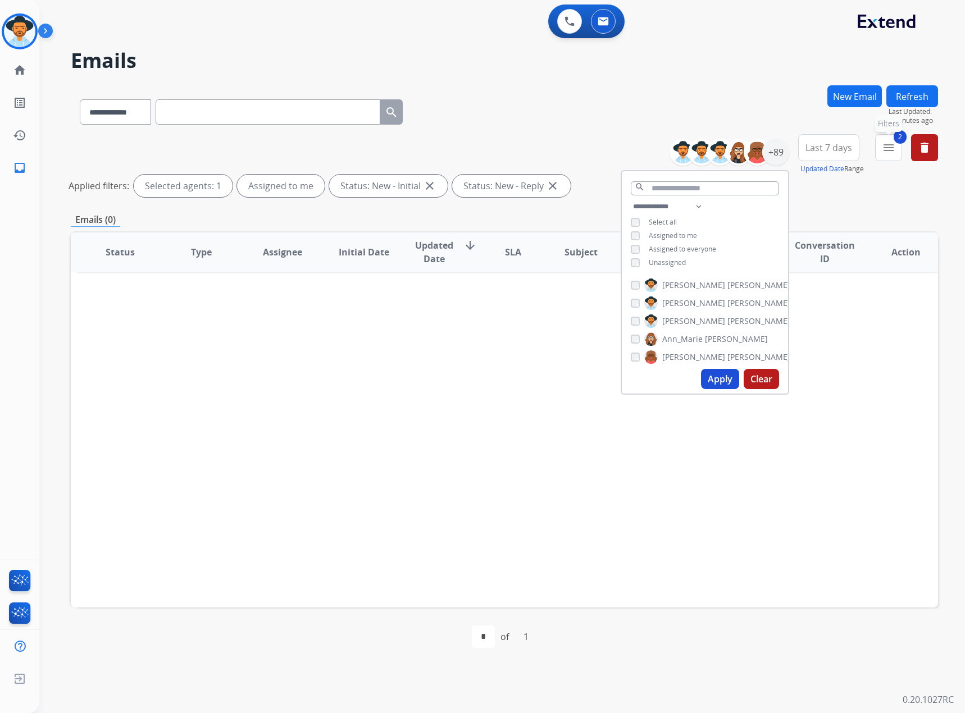
click at [895, 142] on span "2" at bounding box center [899, 136] width 13 height 13
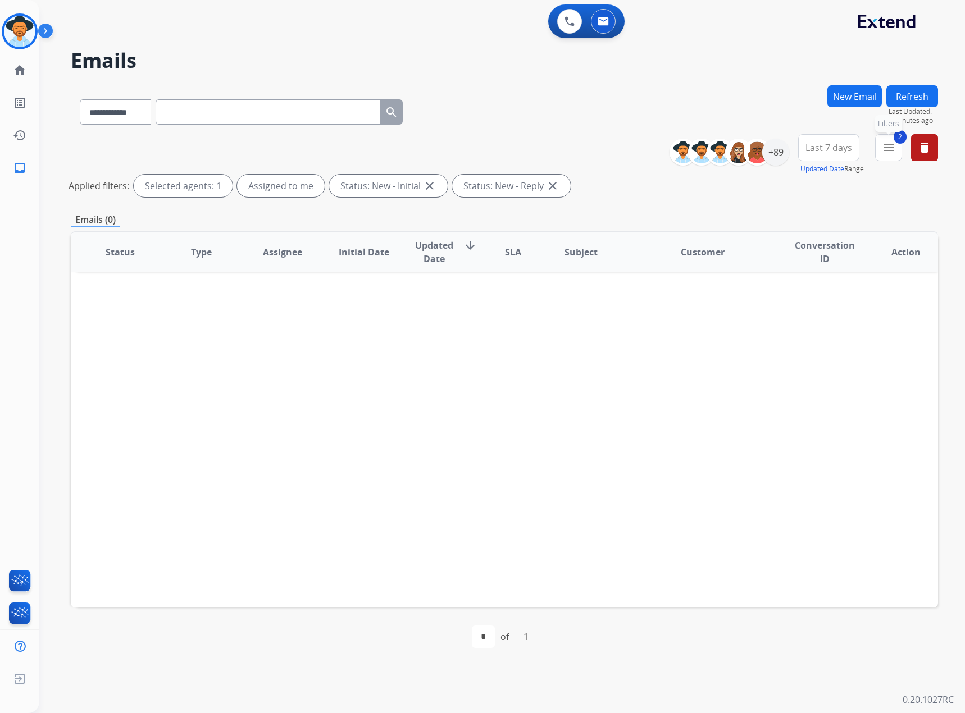
click at [881, 146] on button "2 menu Filters" at bounding box center [888, 147] width 27 height 27
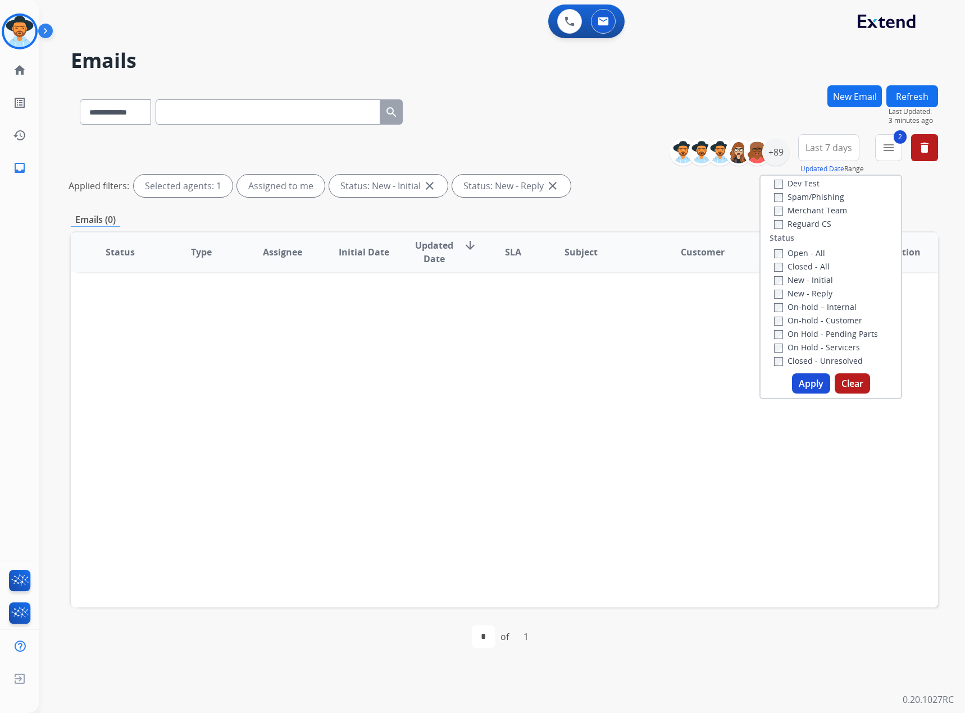
scroll to position [112, 0]
click at [815, 387] on button "Apply" at bounding box center [811, 383] width 38 height 20
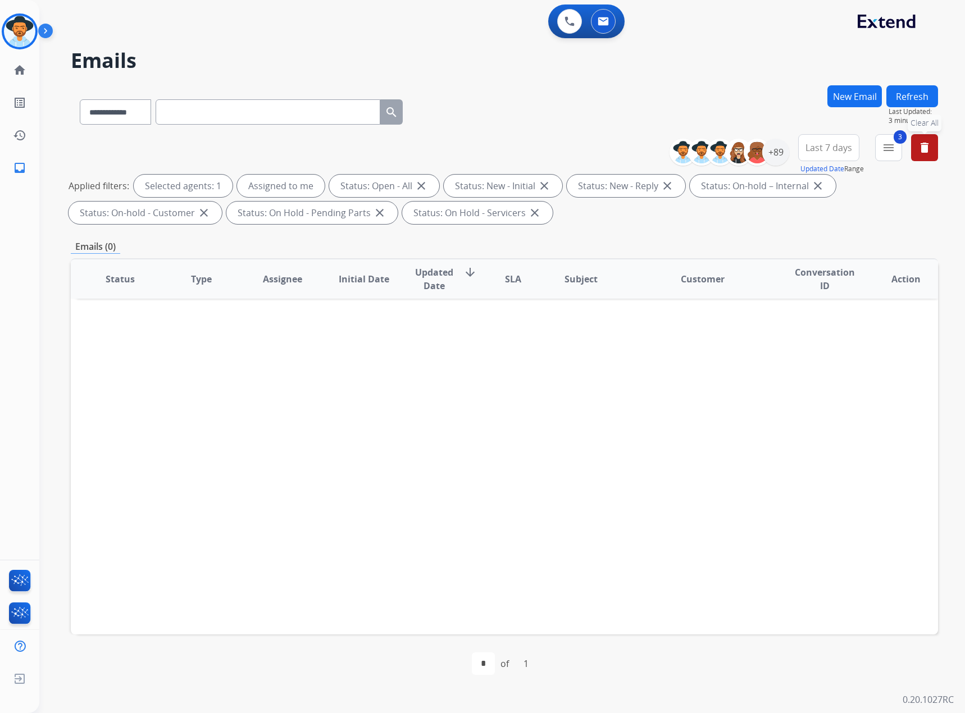
click at [918, 144] on mat-icon "delete" at bounding box center [924, 147] width 13 height 13
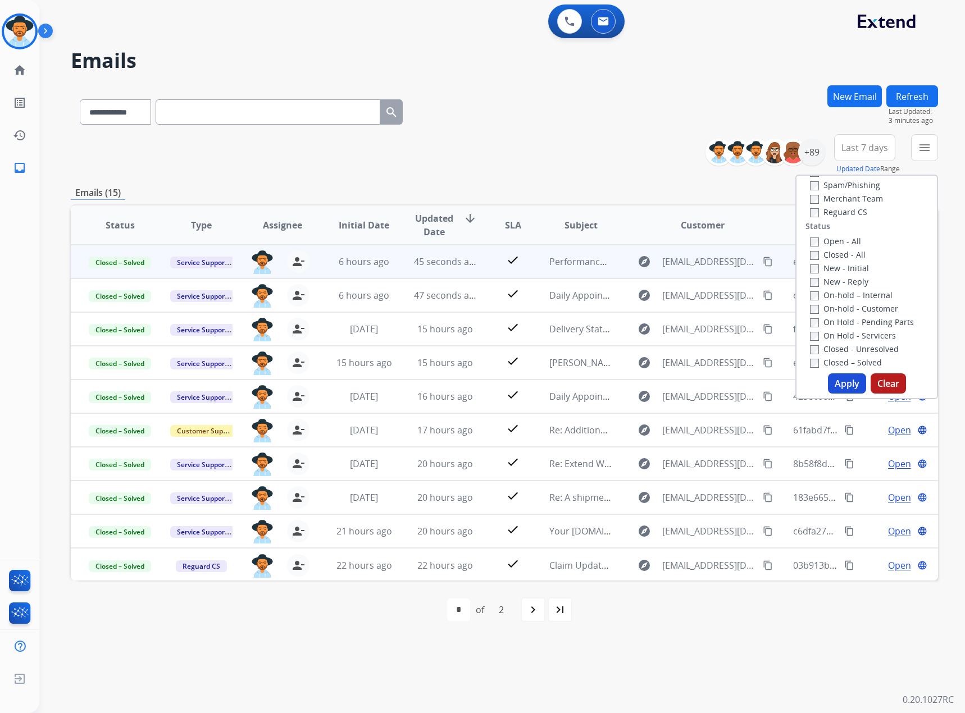
click at [495, 77] on div "**********" at bounding box center [488, 376] width 899 height 673
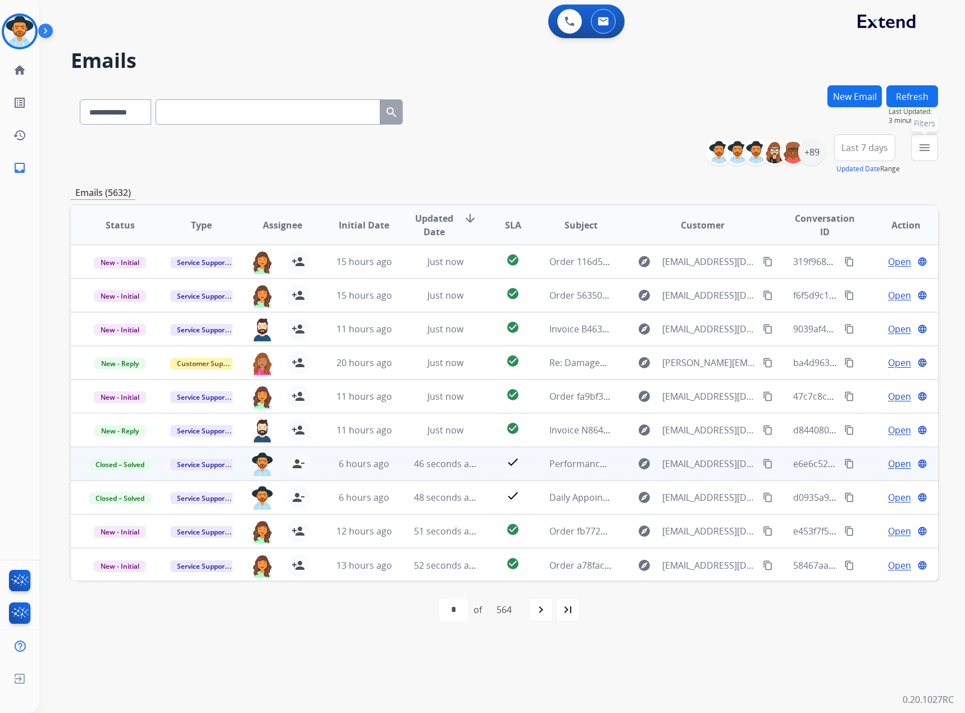
click at [920, 143] on mat-icon "menu" at bounding box center [924, 147] width 13 height 13
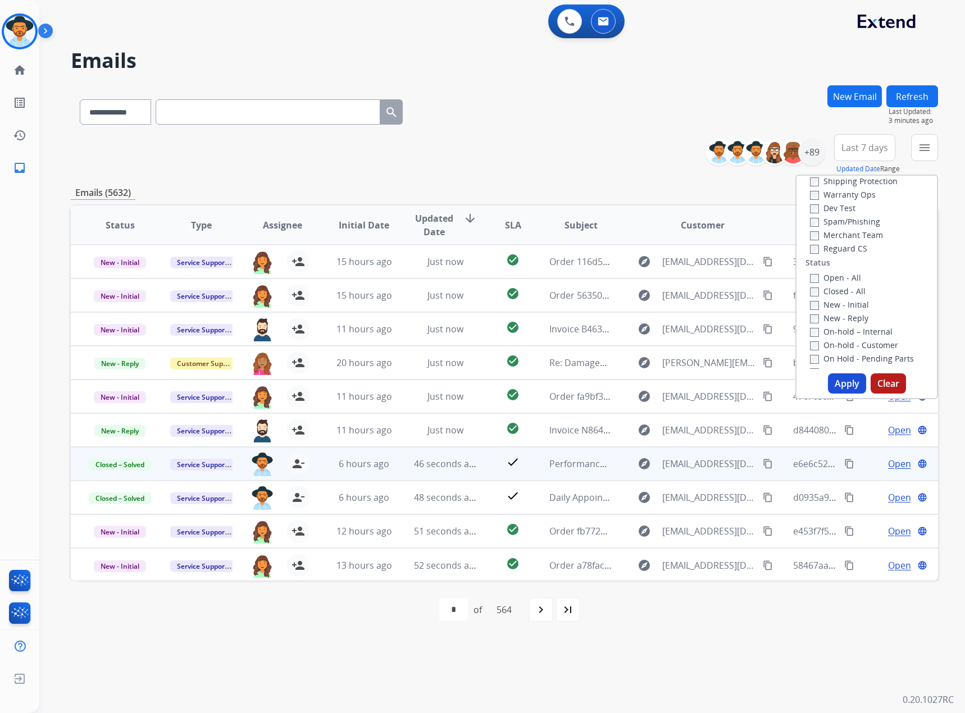
scroll to position [56, 0]
click at [836, 298] on label "Open - All" at bounding box center [835, 297] width 51 height 11
click at [887, 379] on button "Clear" at bounding box center [887, 383] width 35 height 20
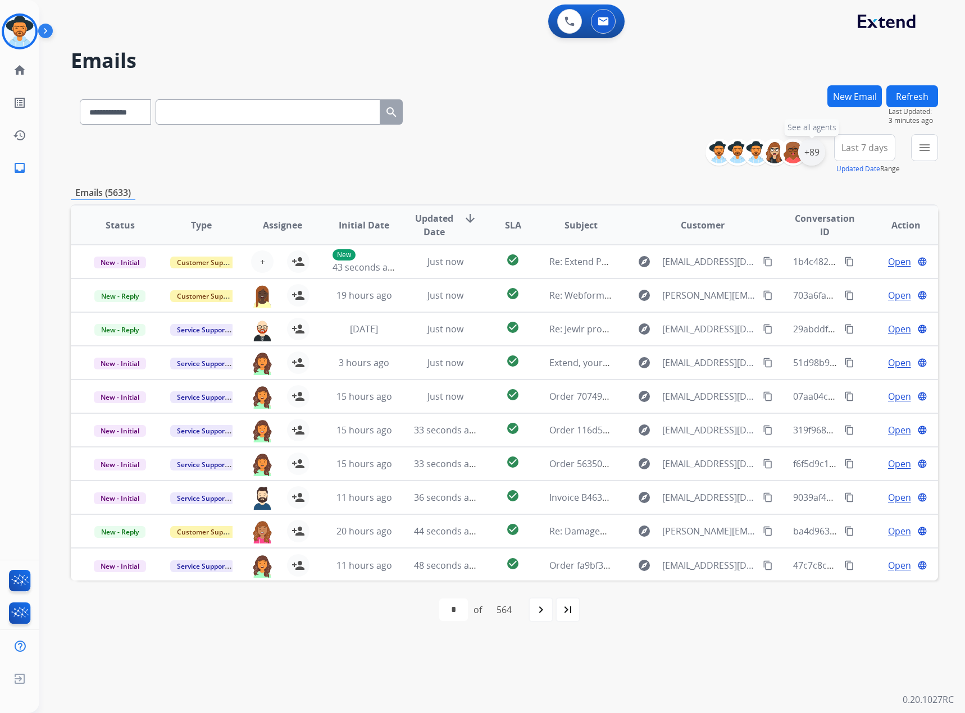
click at [805, 153] on div "+89" at bounding box center [811, 152] width 27 height 27
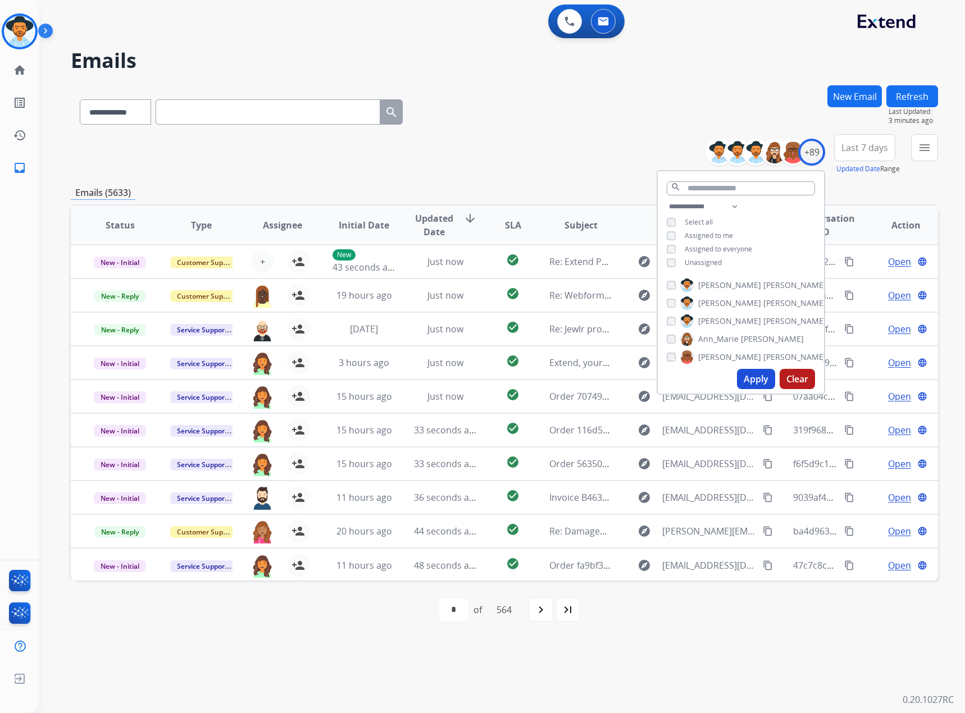
click at [697, 233] on span "Assigned to me" at bounding box center [709, 236] width 48 height 10
click at [754, 385] on button "Apply" at bounding box center [756, 379] width 38 height 20
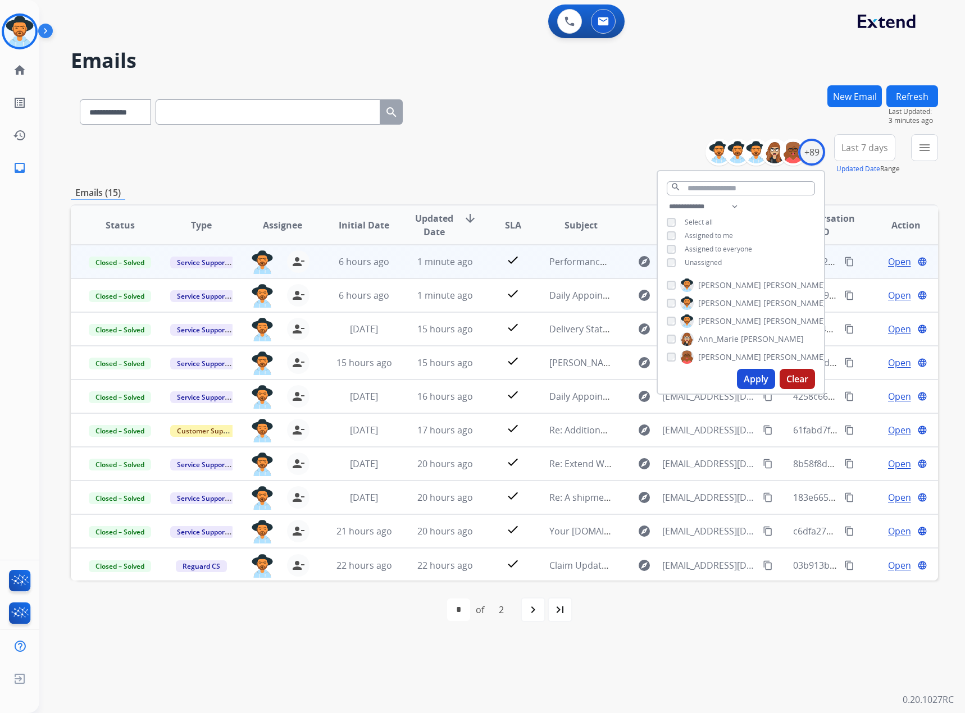
click at [544, 148] on div "**********" at bounding box center [504, 154] width 867 height 40
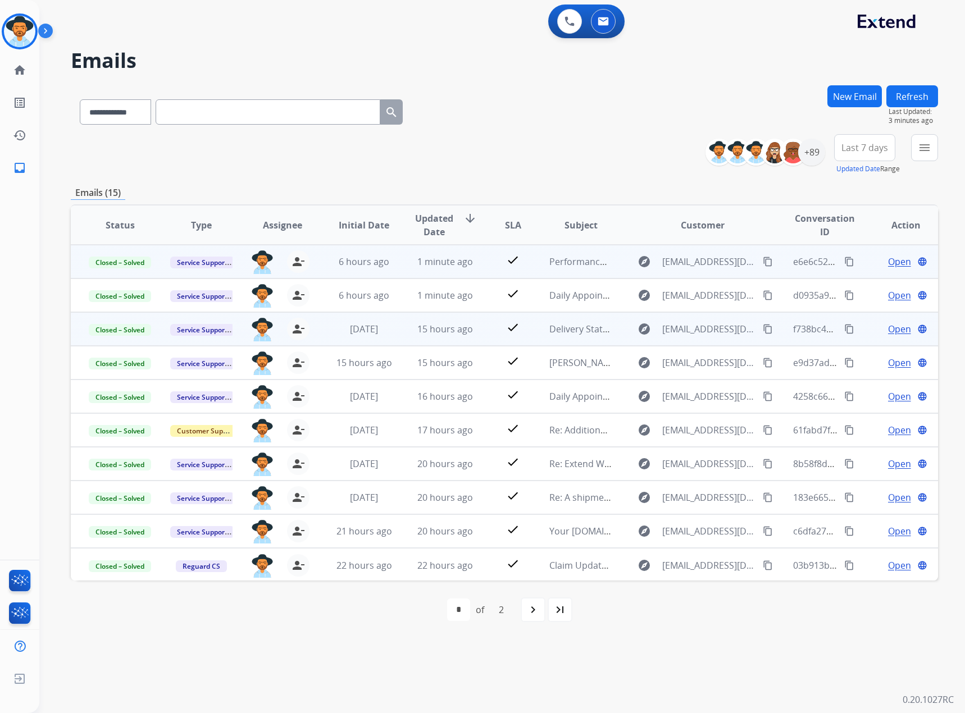
click at [888, 332] on span "Open" at bounding box center [899, 328] width 23 height 13
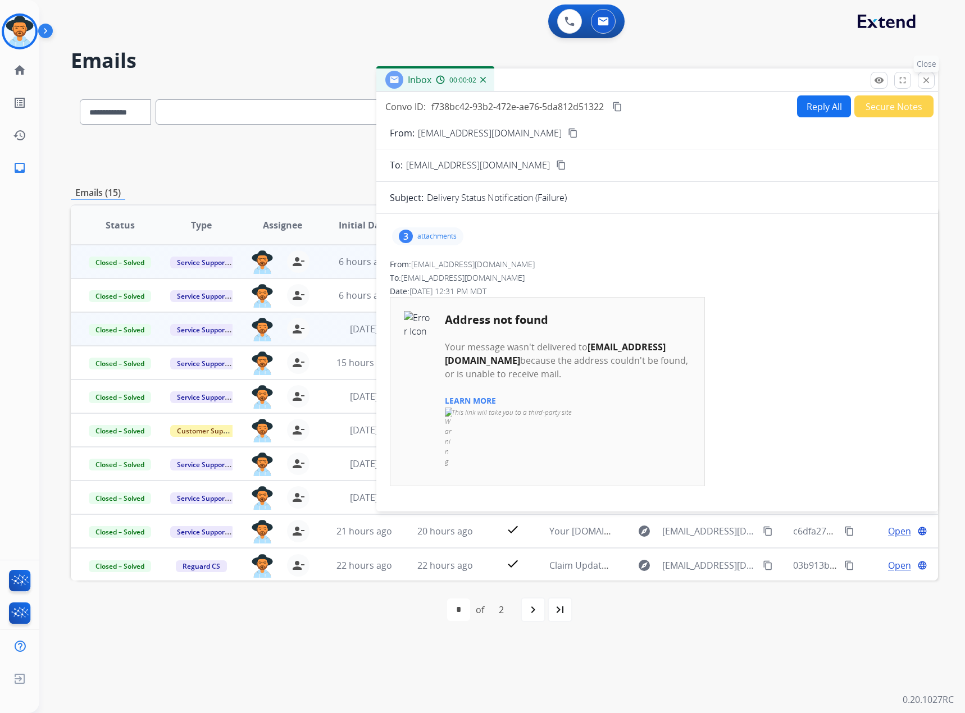
click at [928, 80] on mat-icon "close" at bounding box center [926, 80] width 10 height 10
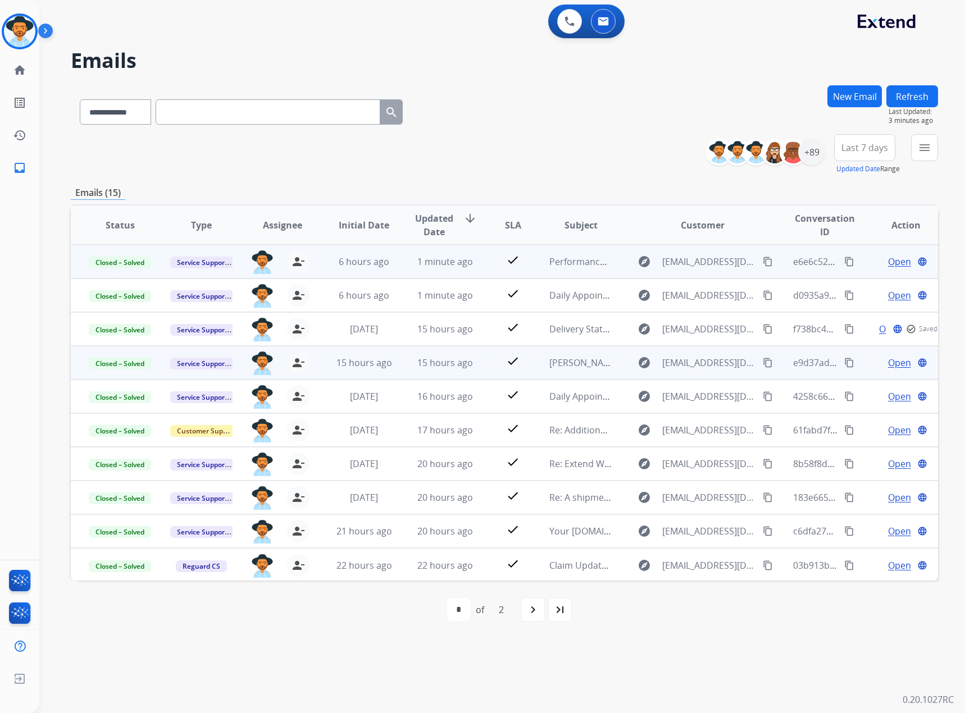
click at [894, 365] on span "Open" at bounding box center [899, 362] width 23 height 13
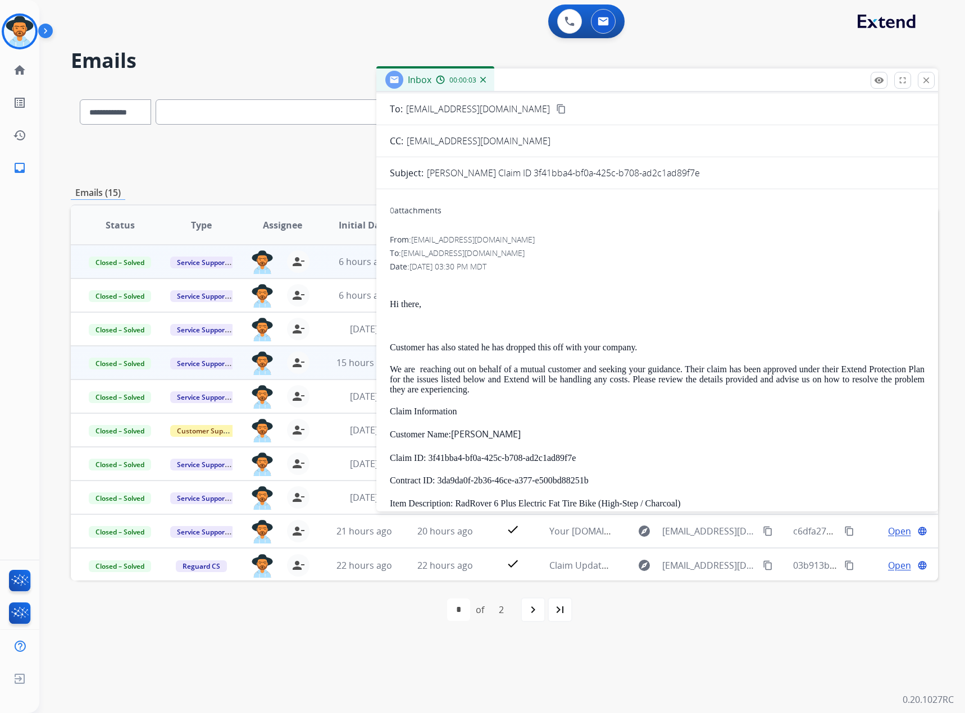
scroll to position [0, 0]
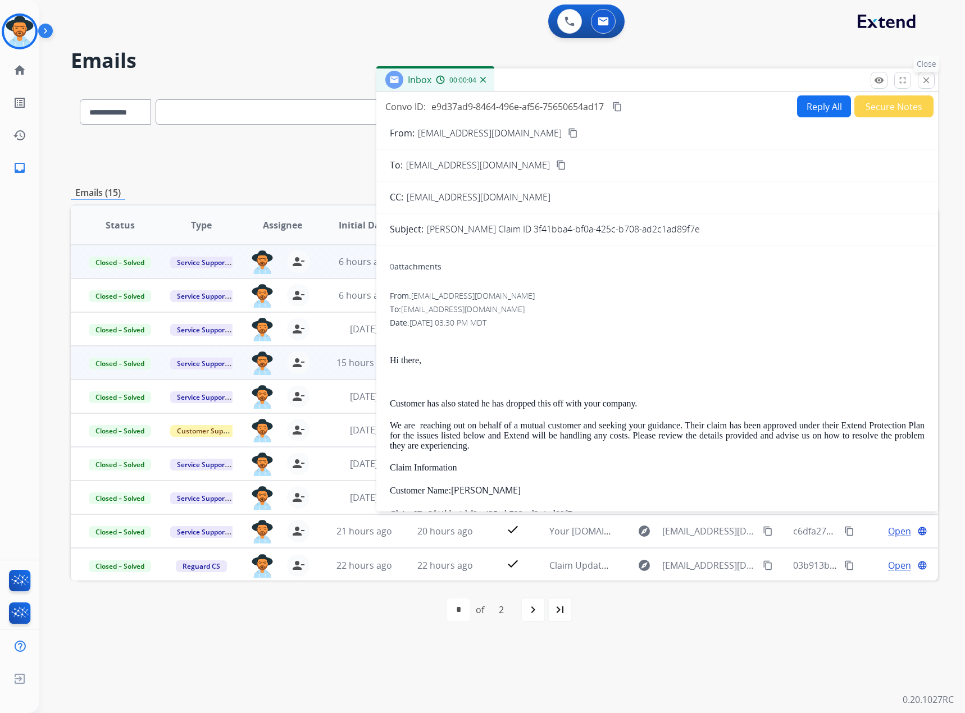
click at [923, 80] on mat-icon "close" at bounding box center [926, 80] width 10 height 10
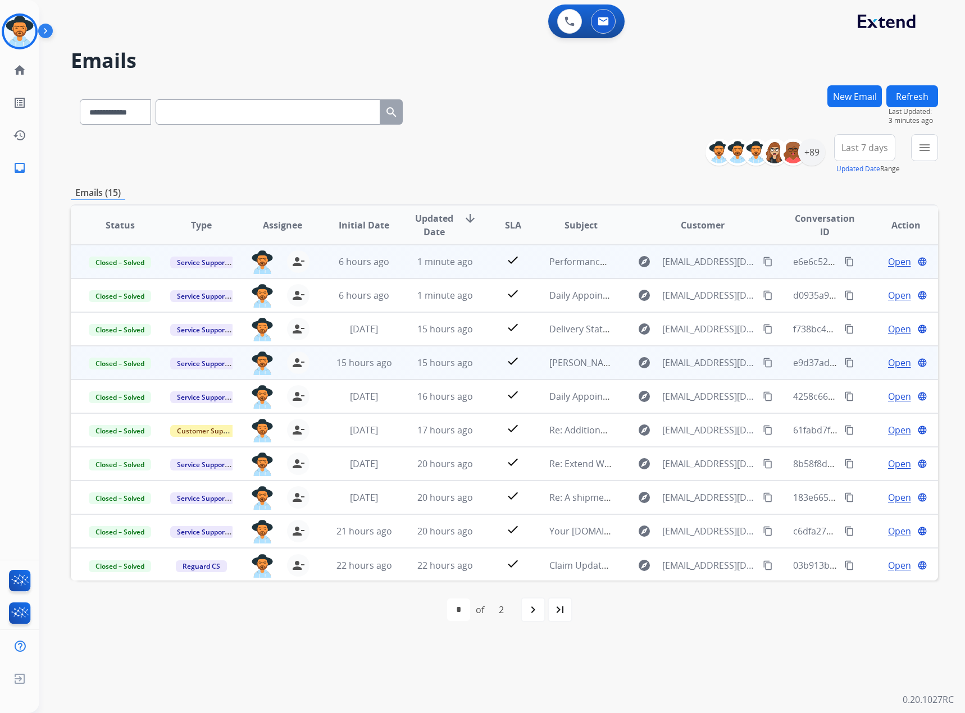
scroll to position [1, 0]
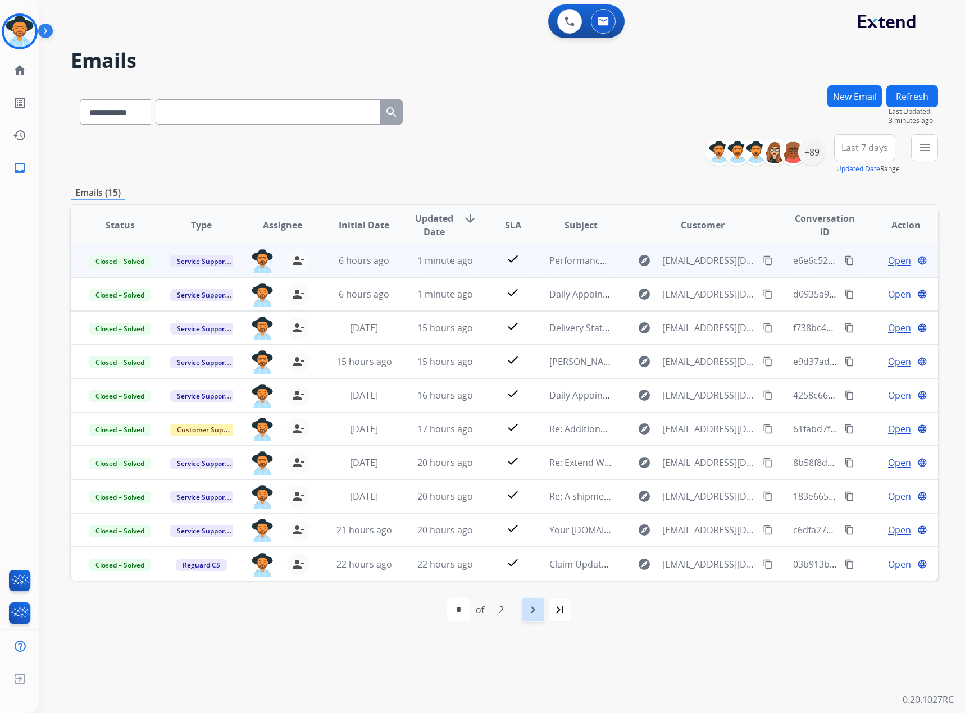
click at [530, 612] on mat-icon "navigate_next" at bounding box center [532, 609] width 13 height 13
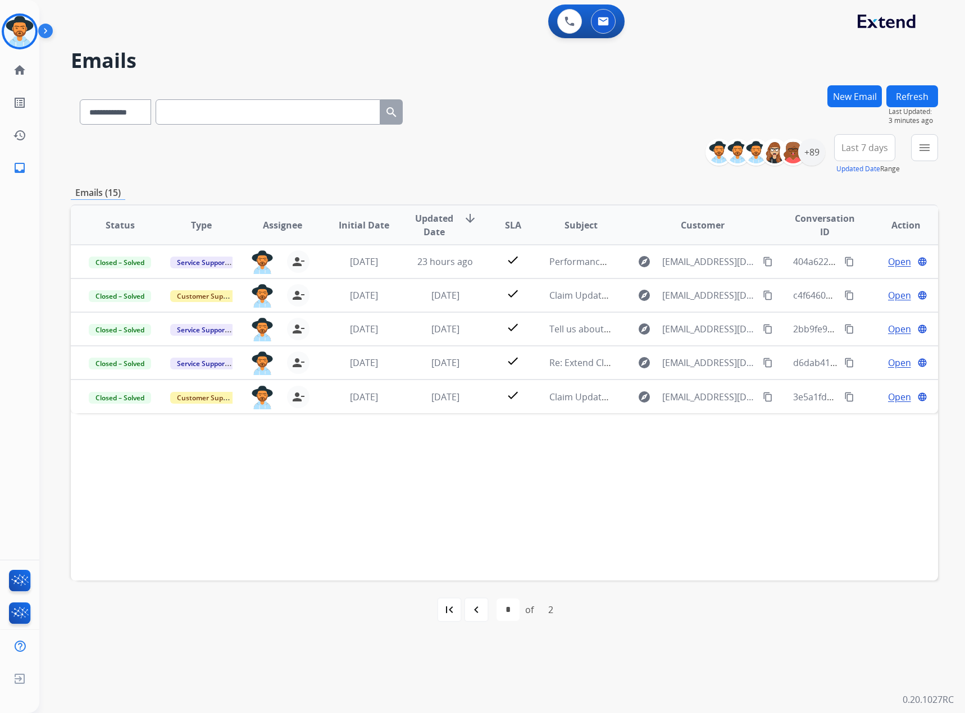
scroll to position [0, 0]
click at [450, 609] on mat-icon "first_page" at bounding box center [449, 609] width 13 height 13
select select "*"
